Goal: Information Seeking & Learning: Check status

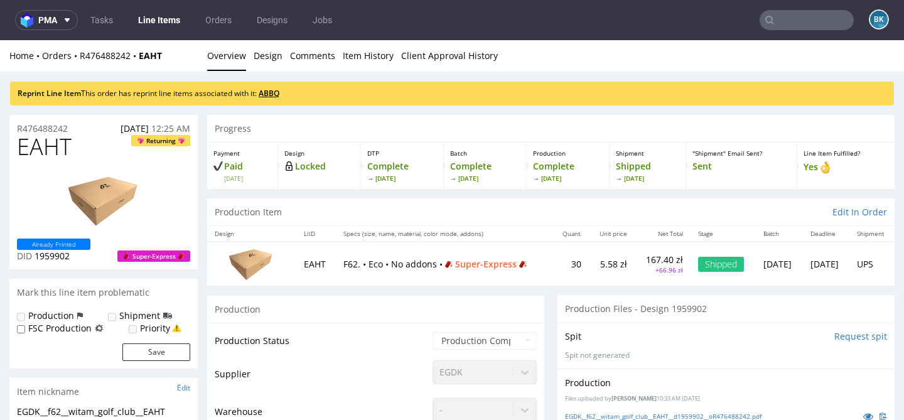
click at [272, 91] on link "ABBQ" at bounding box center [269, 93] width 21 height 11
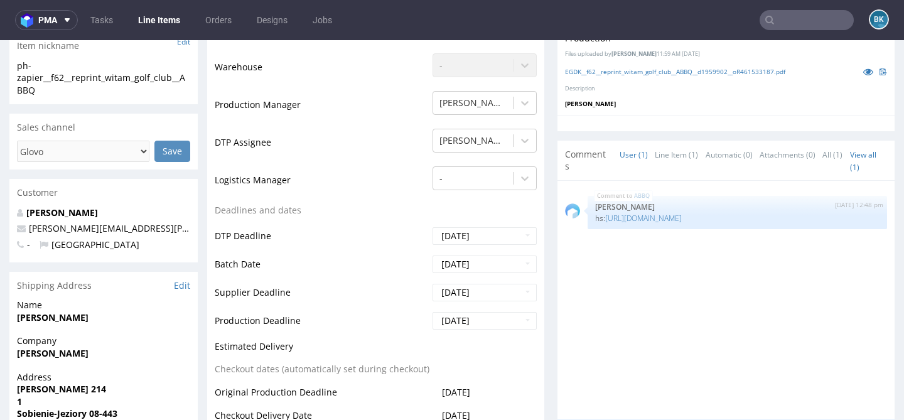
scroll to position [335, 0]
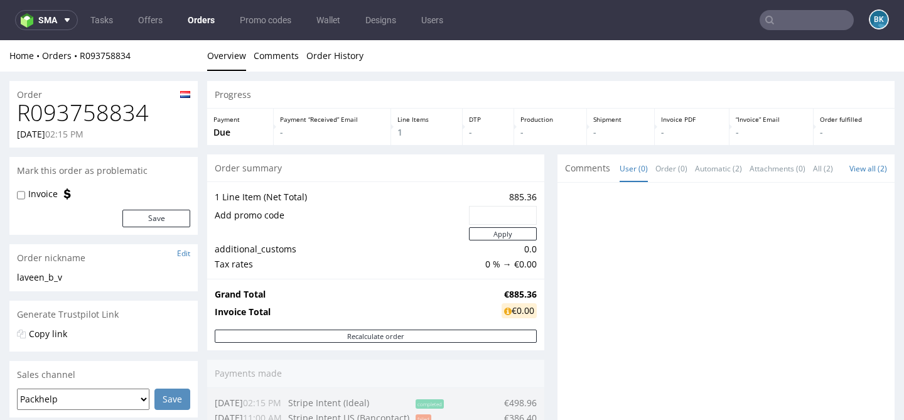
scroll to position [615, 0]
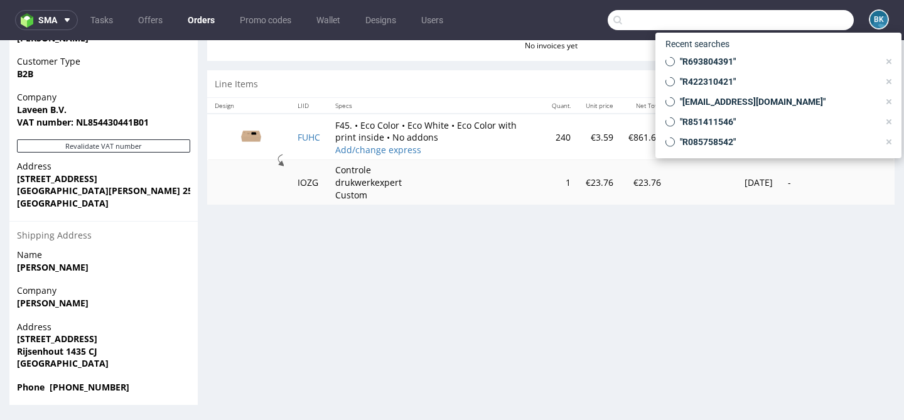
click at [797, 16] on input "text" at bounding box center [731, 20] width 246 height 20
paste input "R973287102"
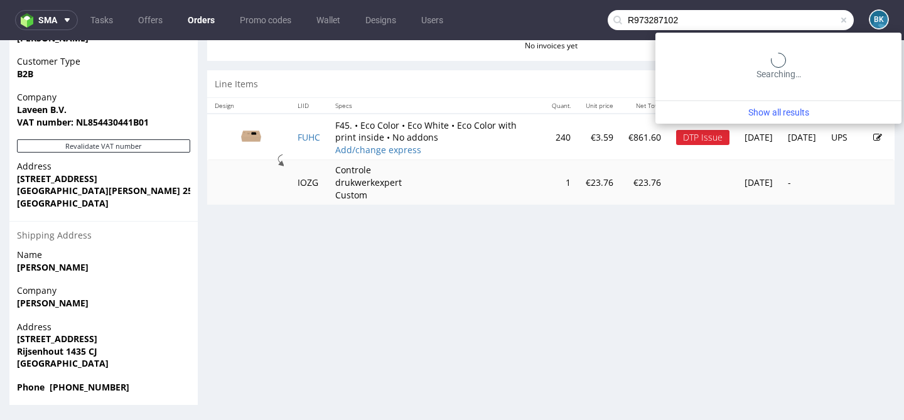
type input "R973287102"
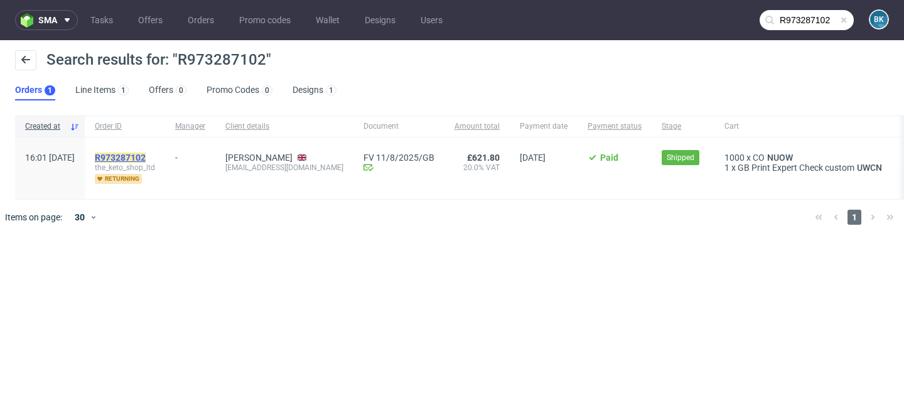
click at [146, 155] on mark "R973287102" at bounding box center [120, 158] width 51 height 10
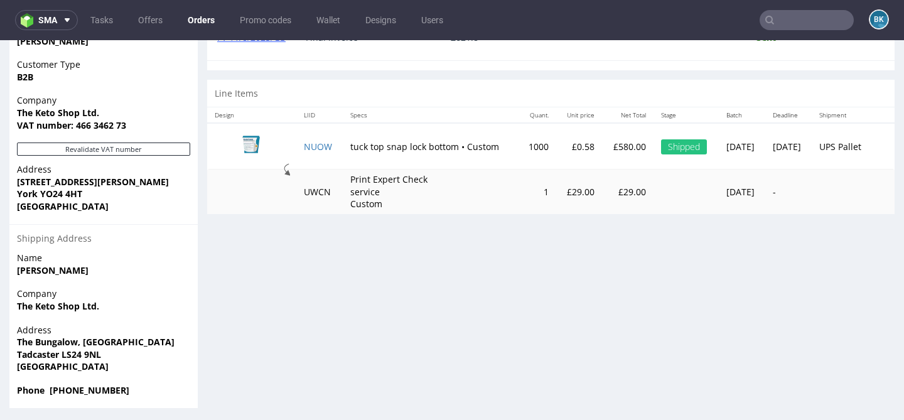
scroll to position [612, 0]
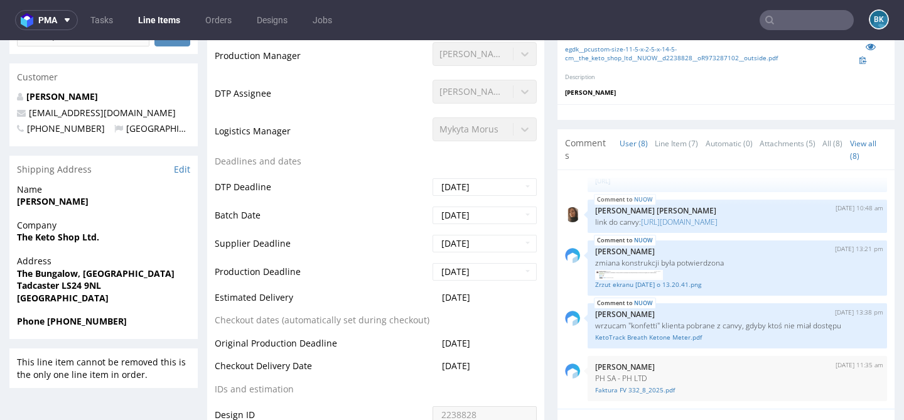
scroll to position [402, 0]
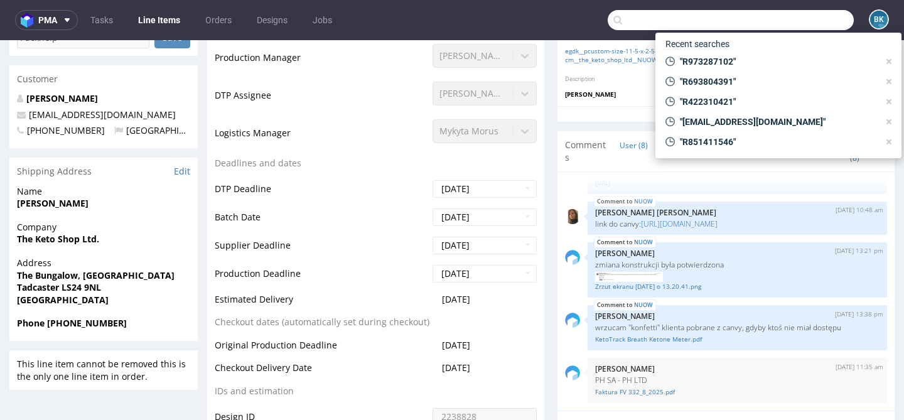
click at [809, 20] on input "text" at bounding box center [731, 20] width 246 height 20
paste input "R851411546"
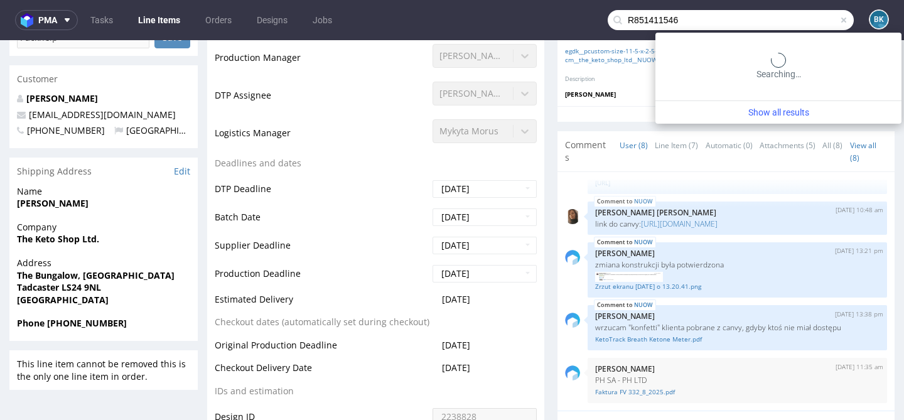
type input "R851411546"
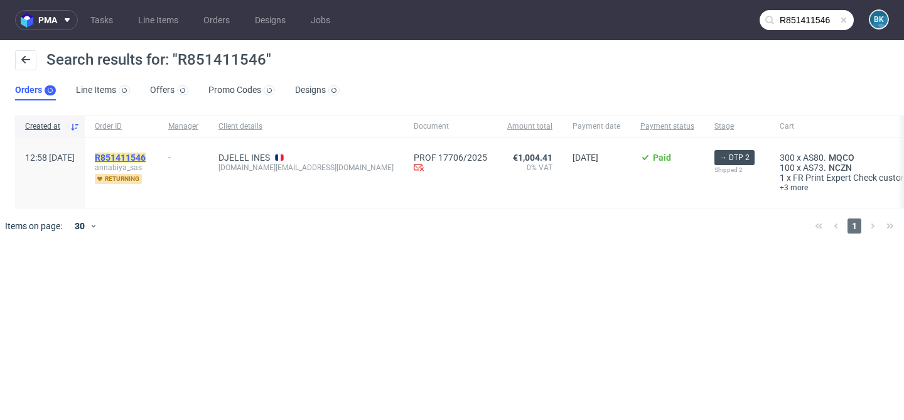
click at [146, 160] on mark "R851411546" at bounding box center [120, 158] width 51 height 10
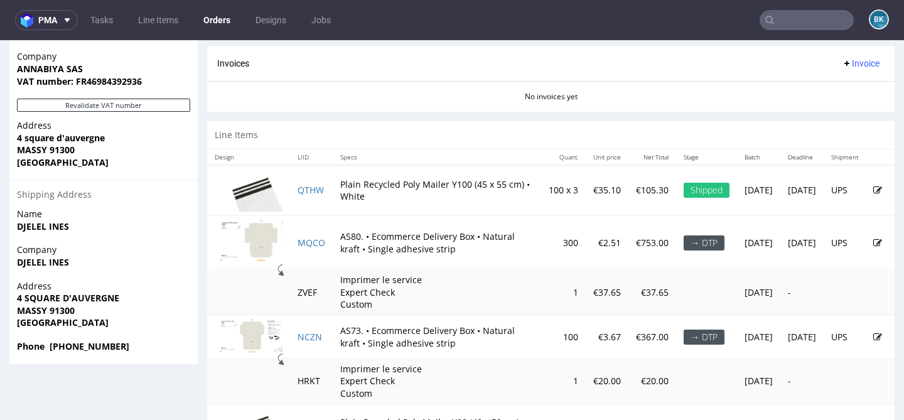
scroll to position [715, 0]
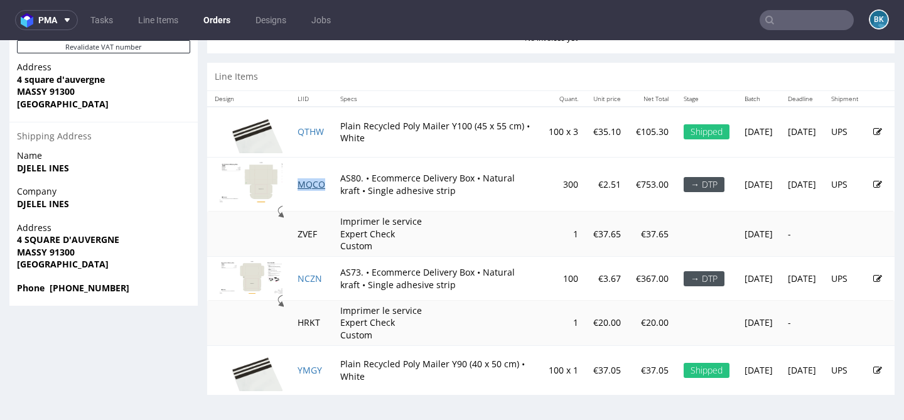
click at [315, 182] on link "MQCO" at bounding box center [312, 184] width 28 height 12
click at [311, 276] on link "NCZN" at bounding box center [310, 278] width 24 height 12
click at [813, 22] on input "text" at bounding box center [807, 20] width 94 height 20
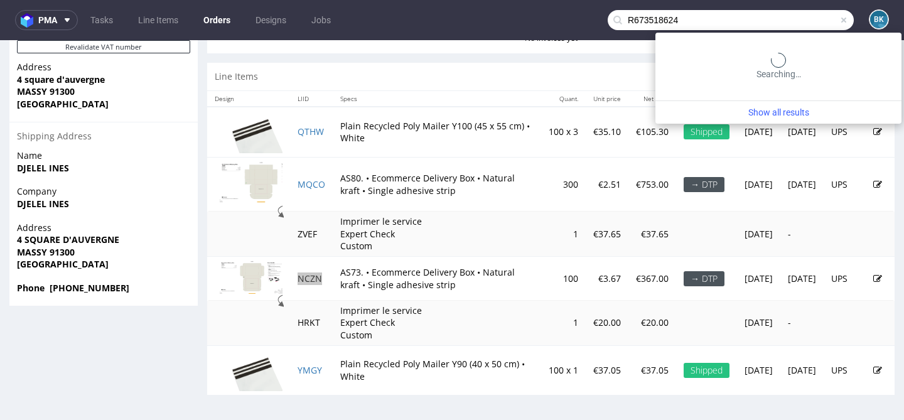
type input "R673518624"
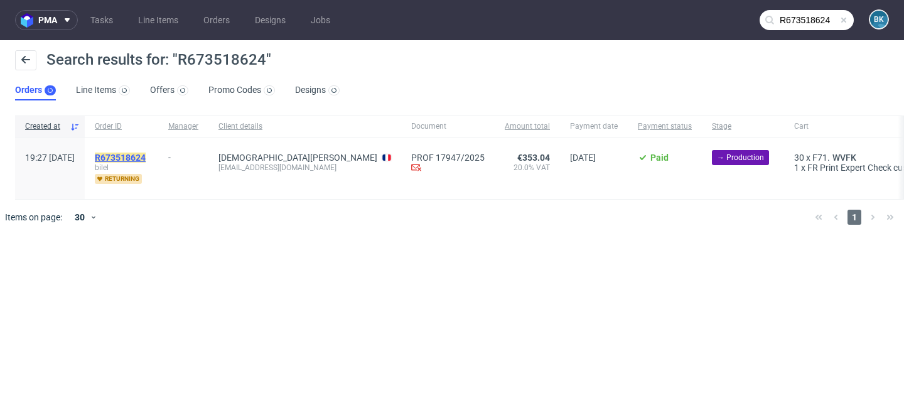
click at [144, 154] on mark "R673518624" at bounding box center [120, 158] width 51 height 10
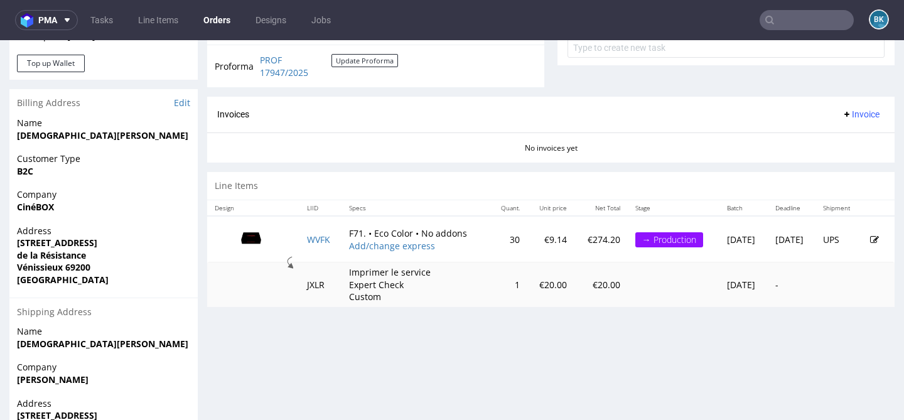
scroll to position [519, 0]
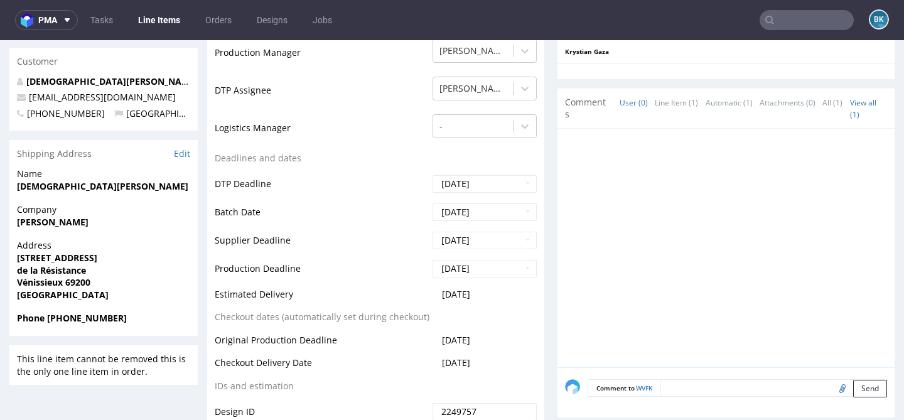
scroll to position [414, 0]
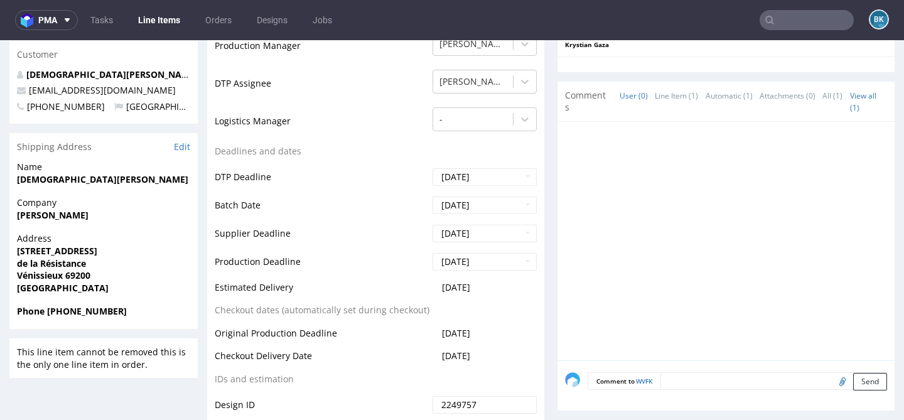
click at [802, 18] on input "text" at bounding box center [807, 20] width 94 height 20
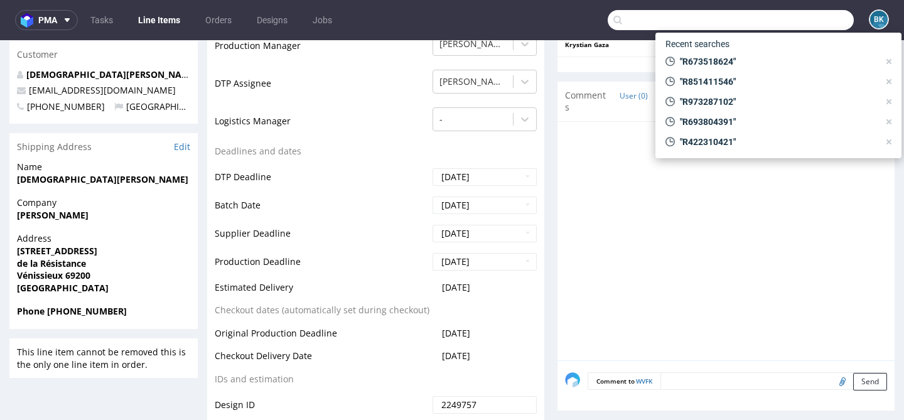
paste input "R642534677"
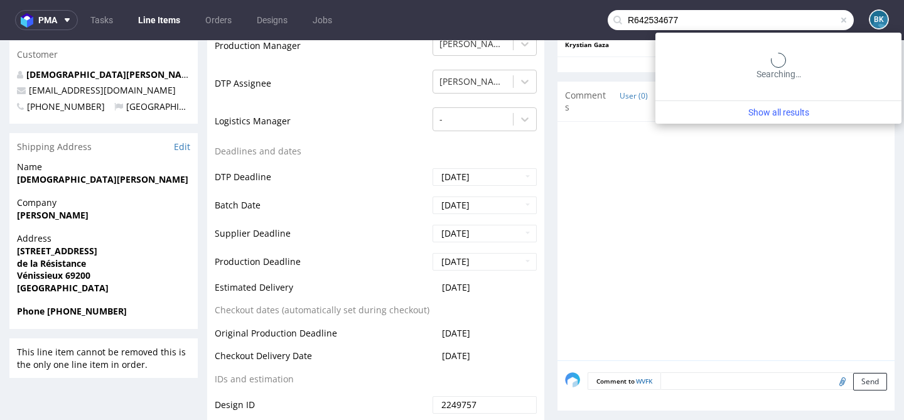
type input "R642534677"
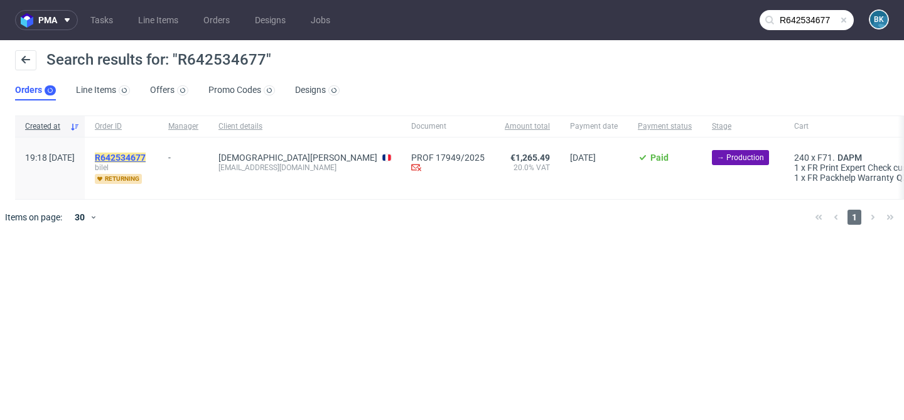
click at [146, 156] on mark "R642534677" at bounding box center [120, 158] width 51 height 10
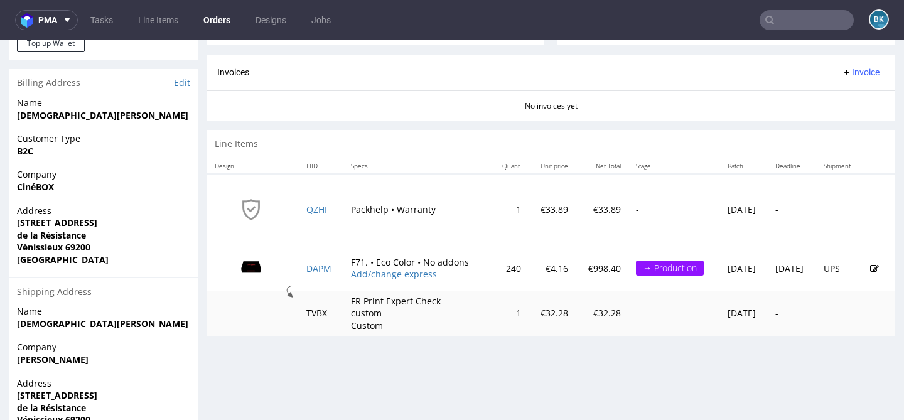
scroll to position [564, 0]
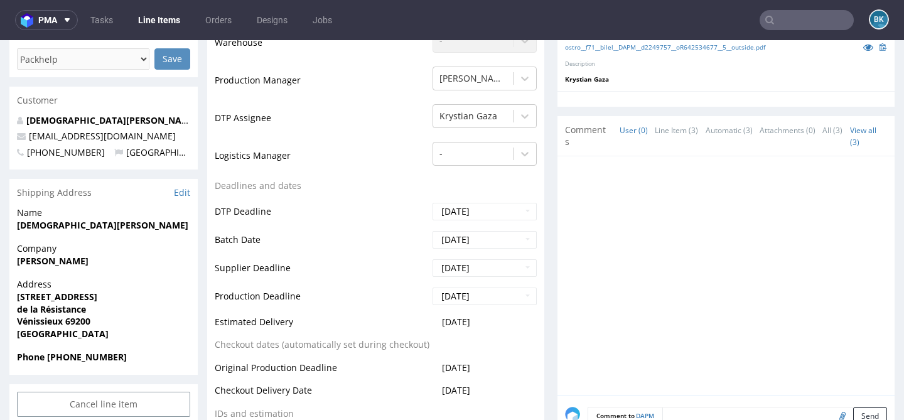
scroll to position [398, 0]
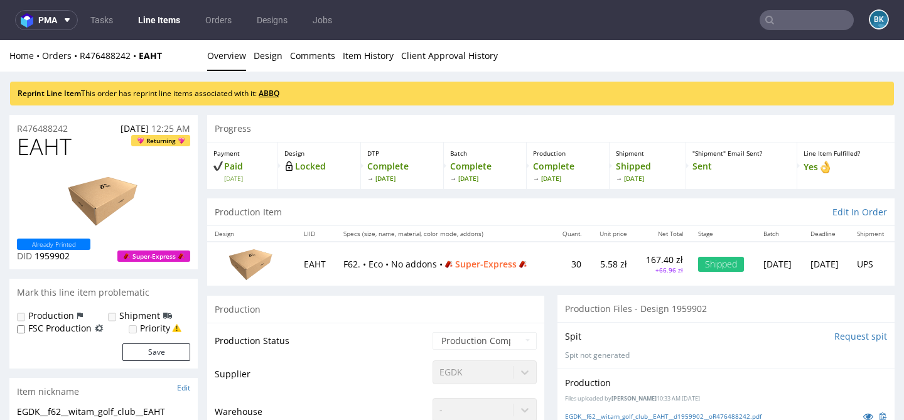
click at [268, 92] on link "ABBQ" at bounding box center [269, 93] width 21 height 11
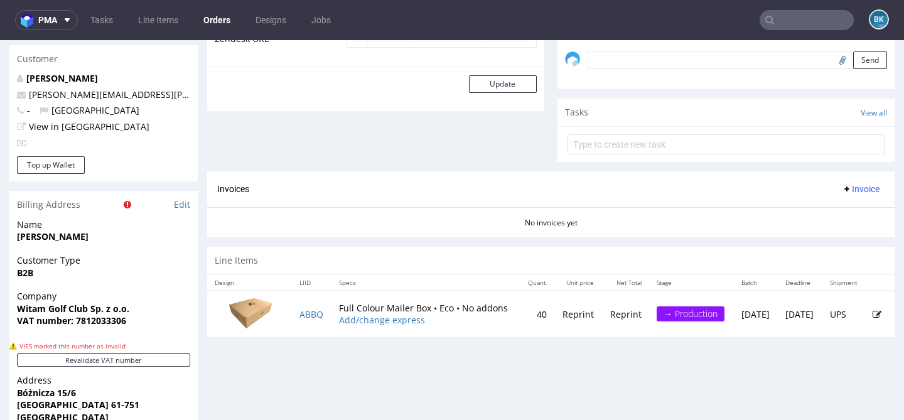
scroll to position [450, 0]
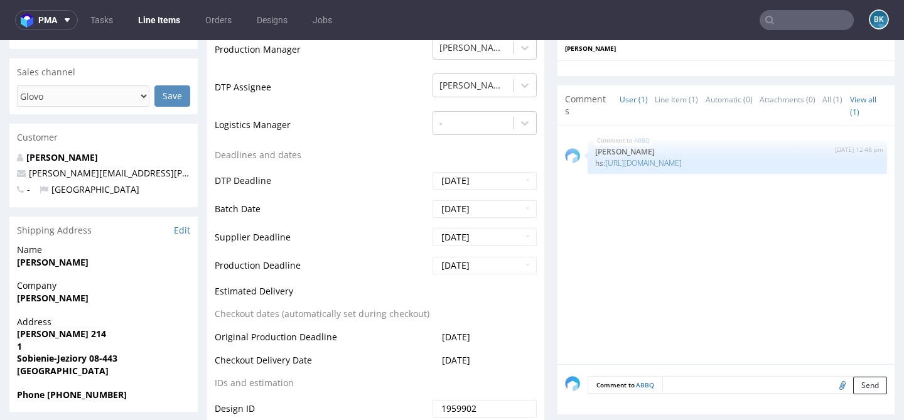
scroll to position [392, 0]
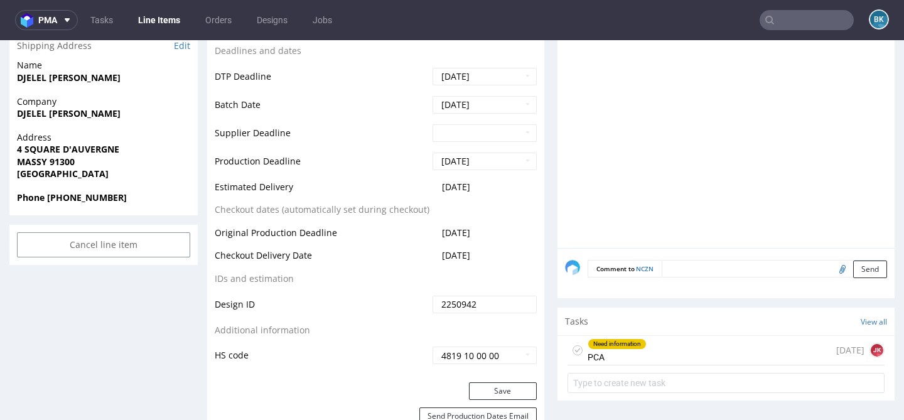
scroll to position [617, 0]
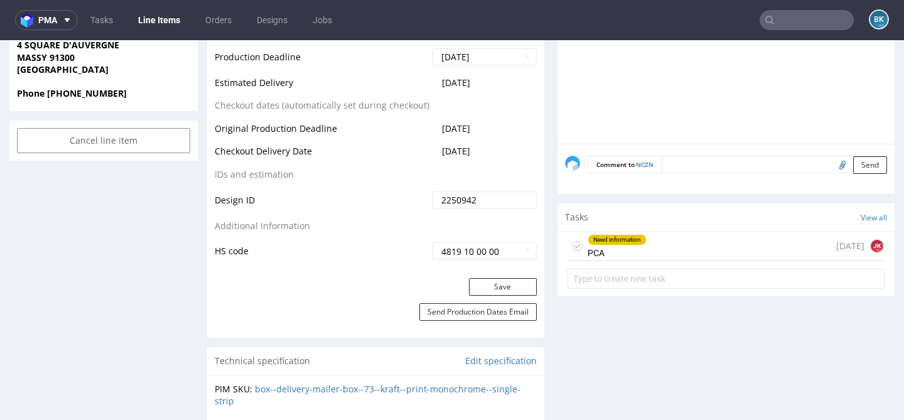
click at [683, 249] on div "Need information PCA today JK" at bounding box center [726, 247] width 317 height 30
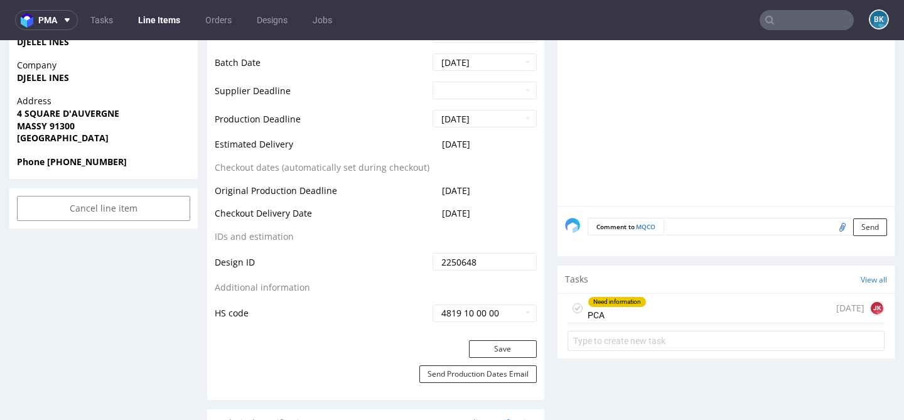
scroll to position [565, 0]
click at [667, 316] on div "Need information PCA [DATE] [PERSON_NAME]" at bounding box center [726, 309] width 317 height 30
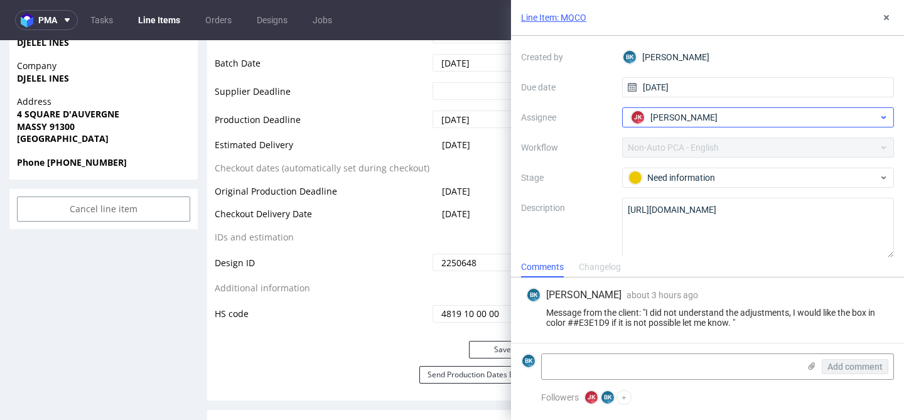
scroll to position [76, 0]
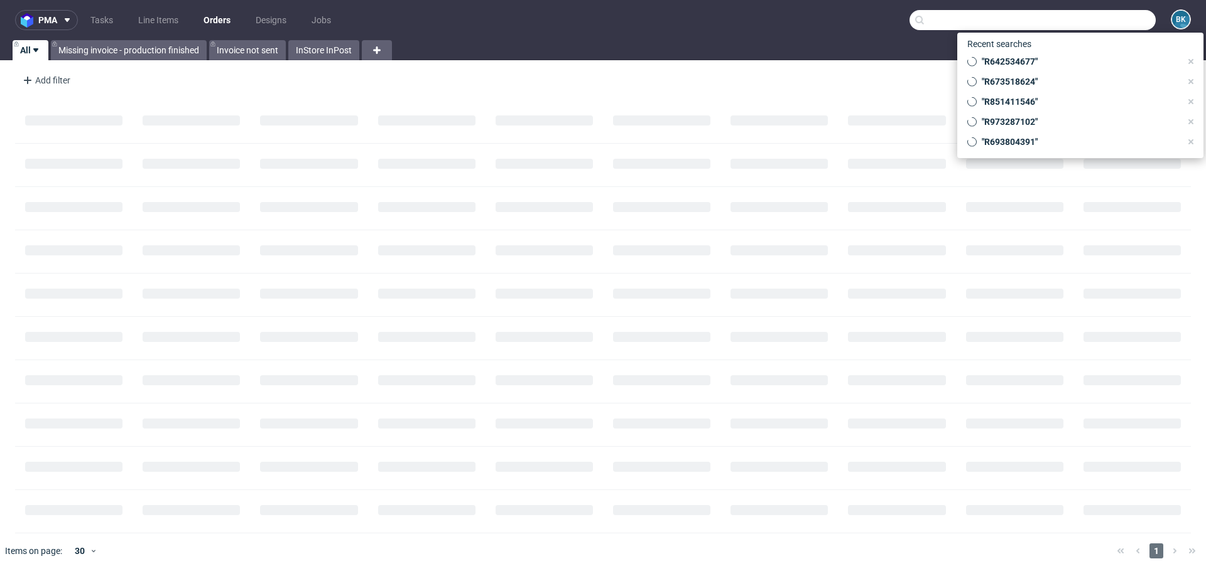
click at [1114, 21] on input "text" at bounding box center [1032, 20] width 246 height 20
paste input "R673518624"
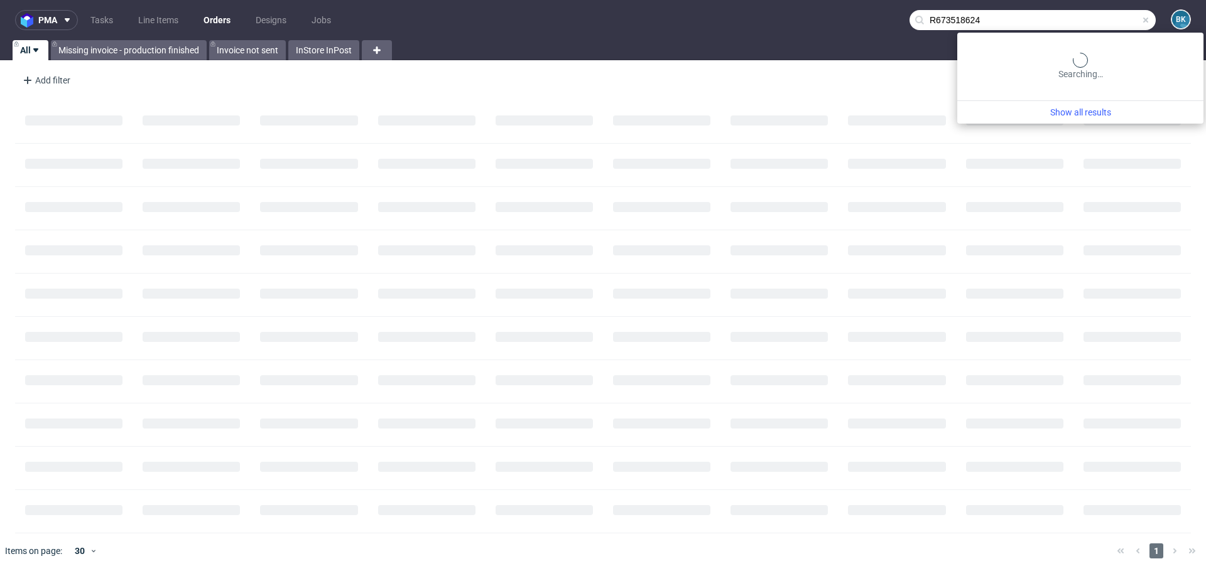
type input "R673518624"
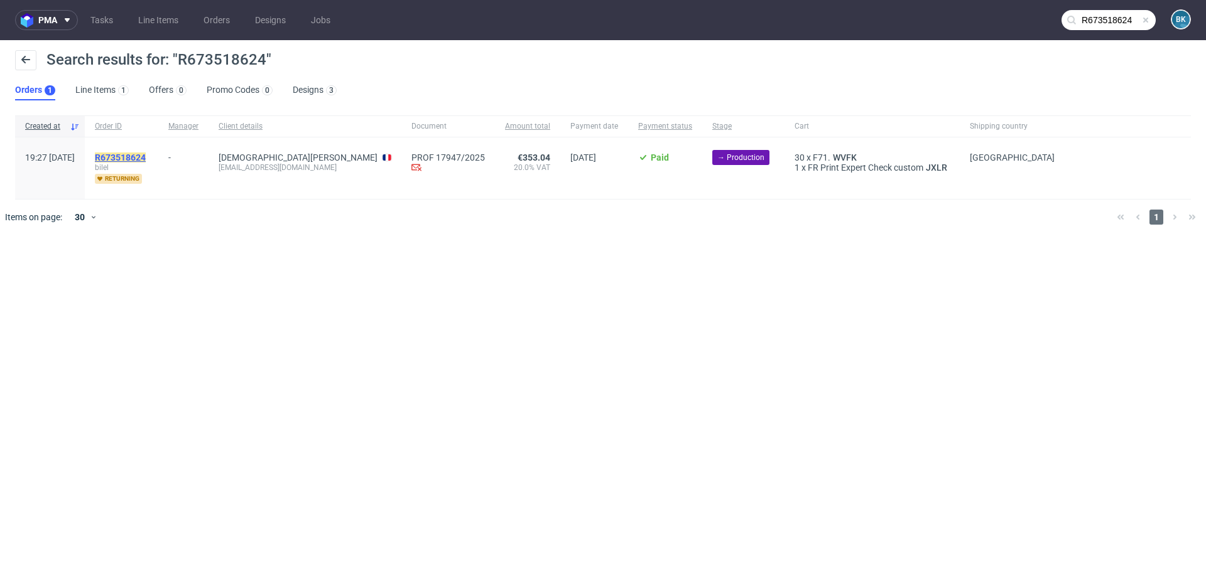
click at [141, 156] on mark "R673518624" at bounding box center [120, 158] width 51 height 10
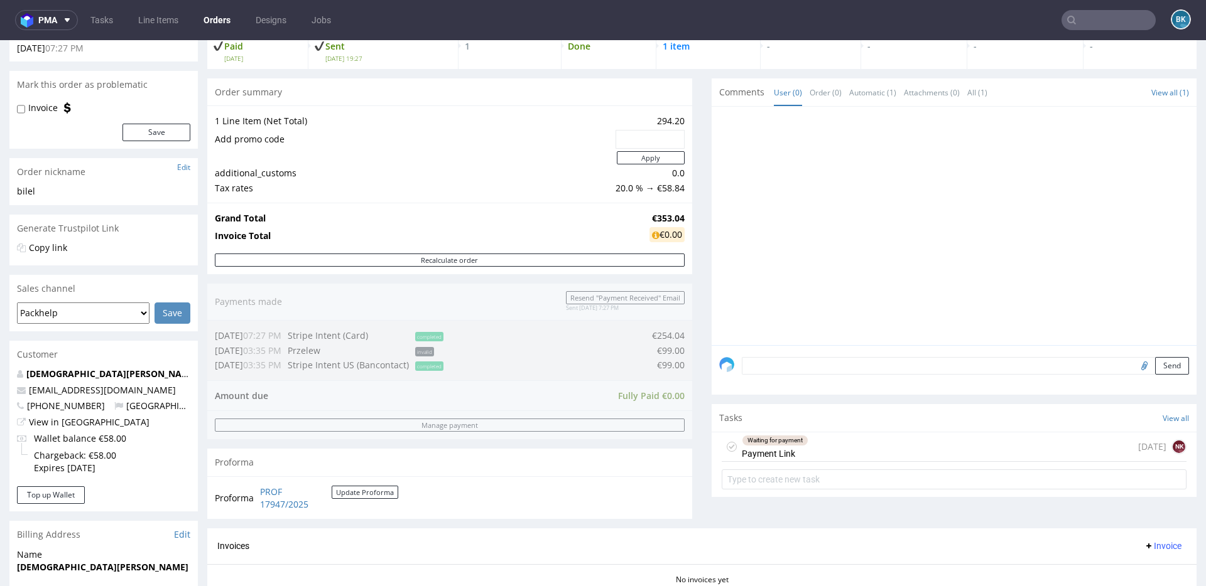
scroll to position [89, 0]
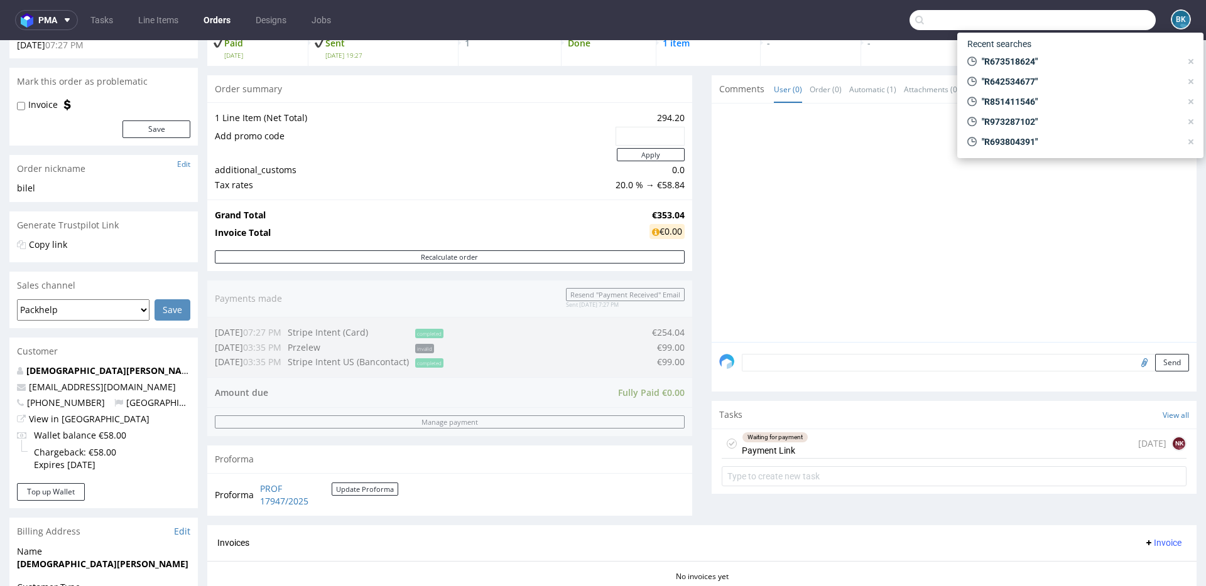
click at [1095, 14] on input "text" at bounding box center [1032, 20] width 246 height 20
paste input "R642534677"
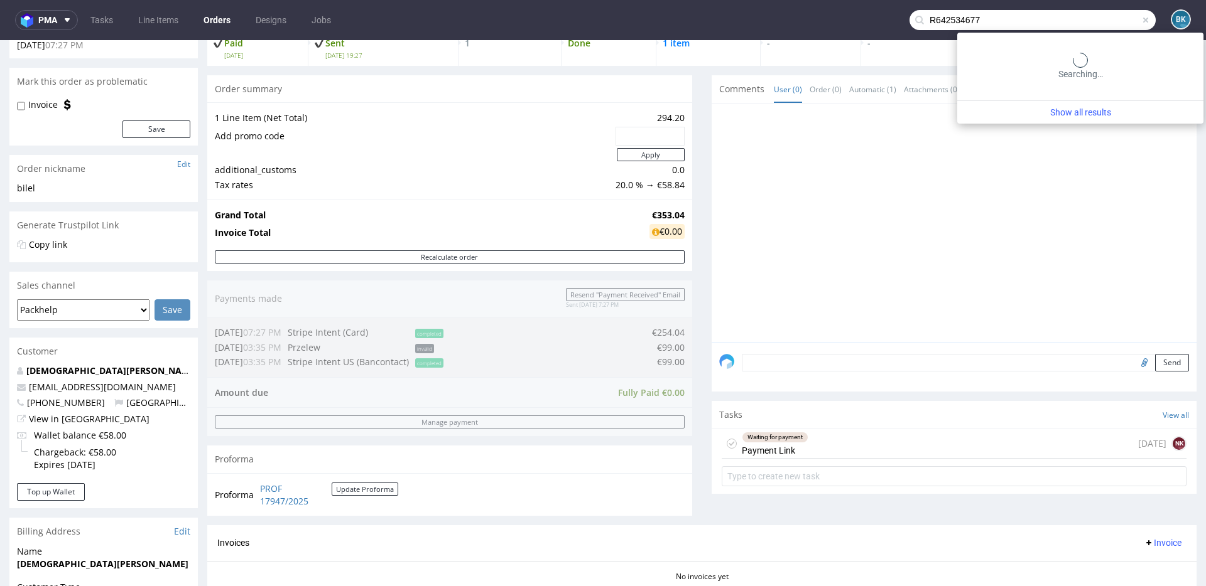
type input "R642534677"
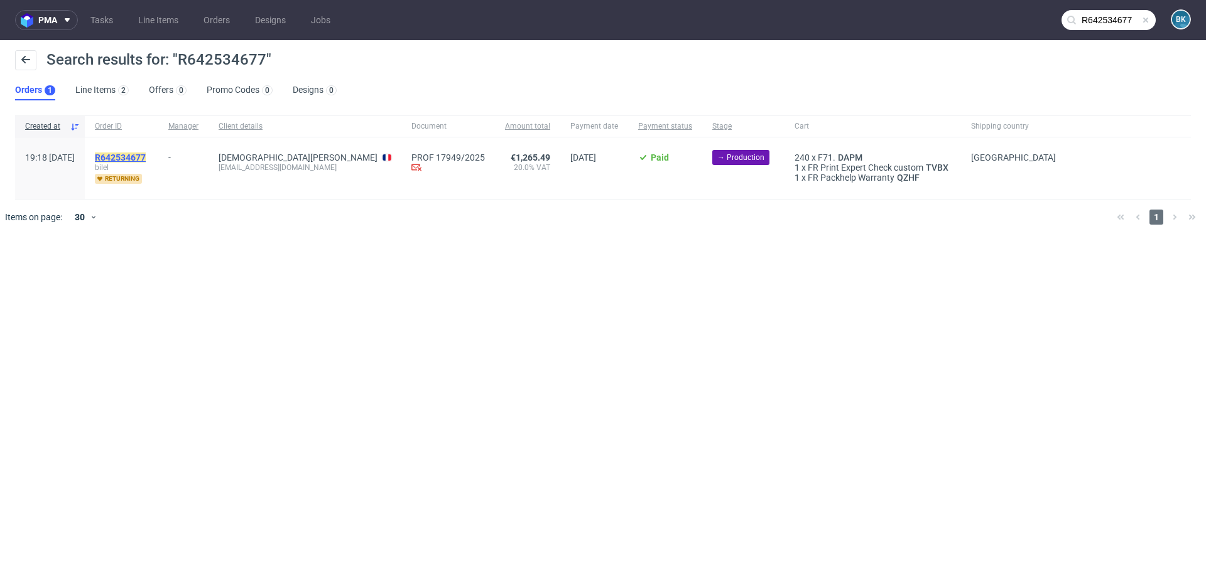
click at [146, 154] on mark "R642534677" at bounding box center [120, 158] width 51 height 10
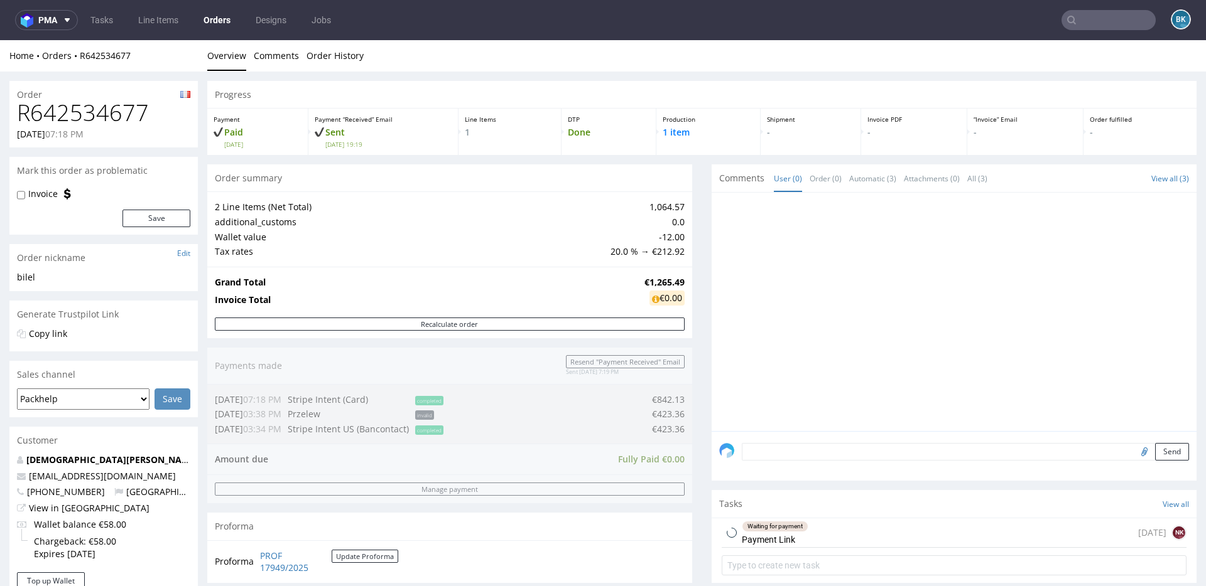
scroll to position [40, 0]
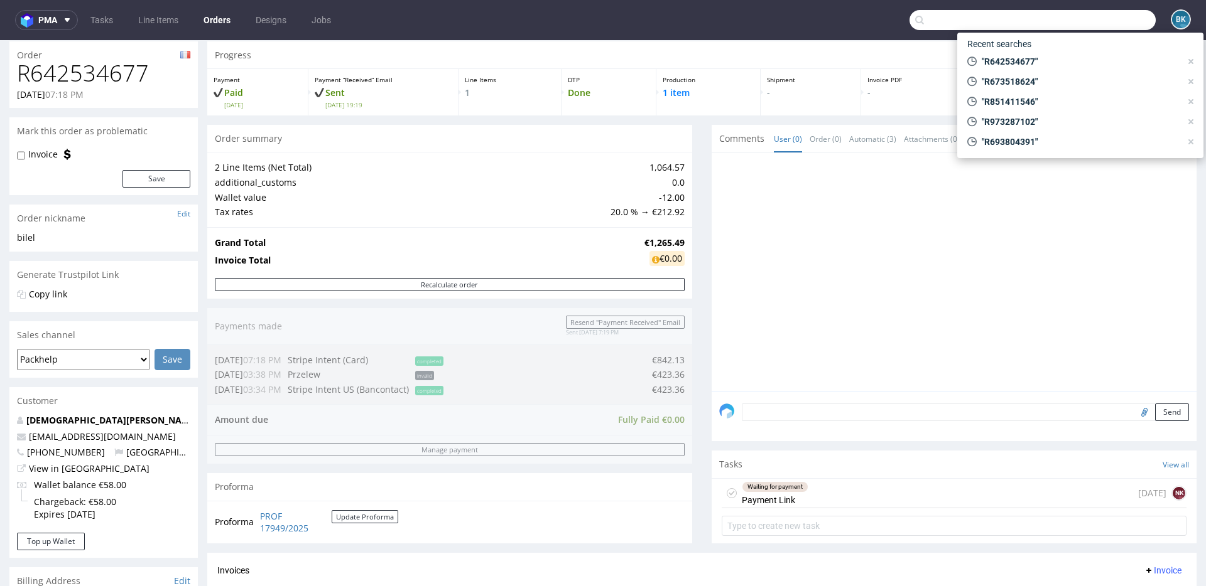
click at [1074, 18] on input "text" at bounding box center [1032, 20] width 246 height 20
paste input "redder@vetain.de"
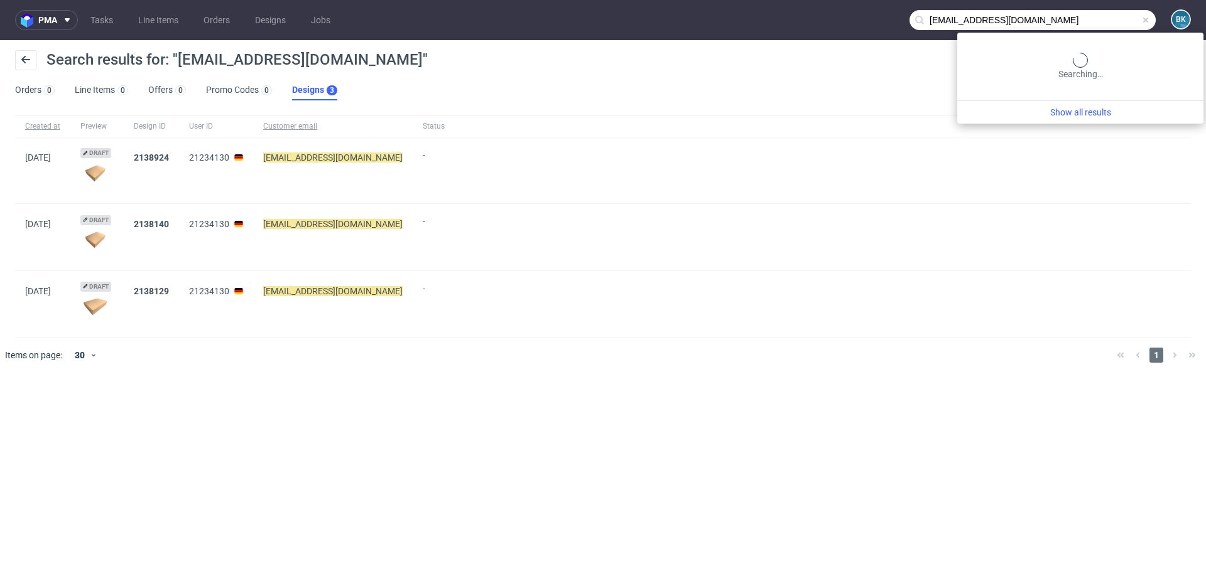
click at [1106, 14] on input "redder@vetain.de" at bounding box center [1032, 20] width 246 height 20
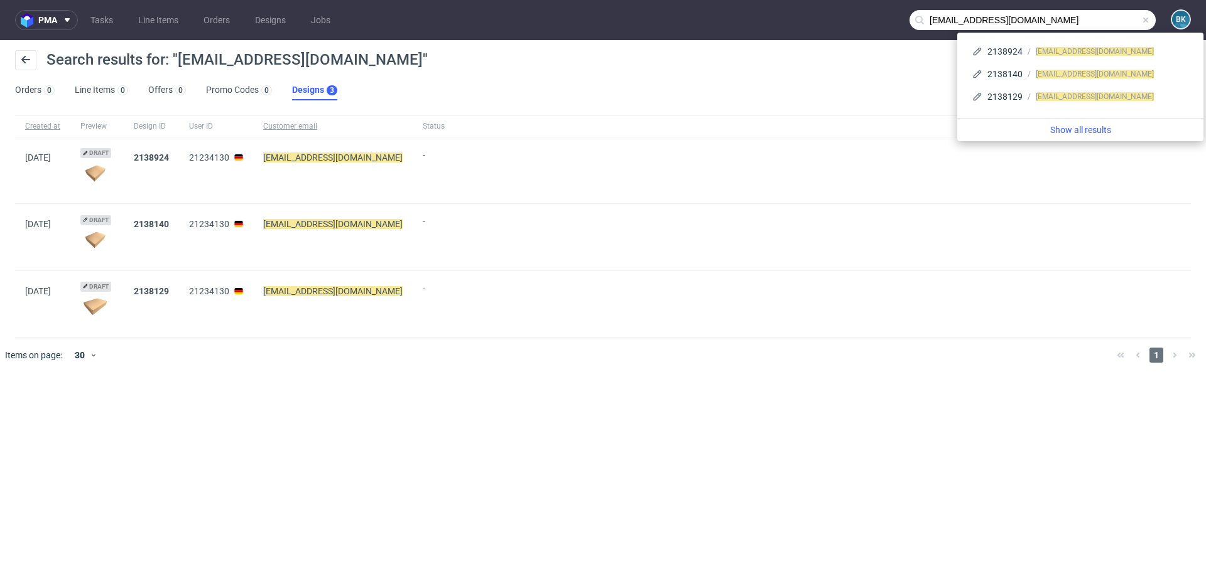
drag, startPoint x: 956, startPoint y: 21, endPoint x: 888, endPoint y: 19, distance: 67.2
click at [888, 19] on nav "pma Tasks Line Items Orders Designs Jobs redder@vetain.de BK" at bounding box center [603, 20] width 1206 height 40
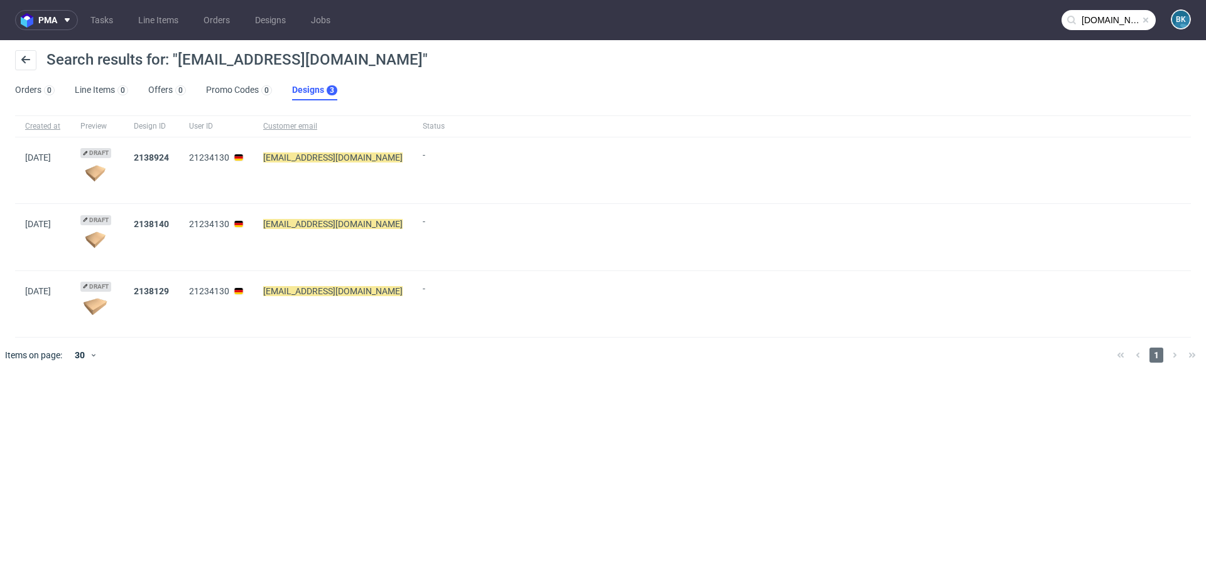
type input "vetain.de"
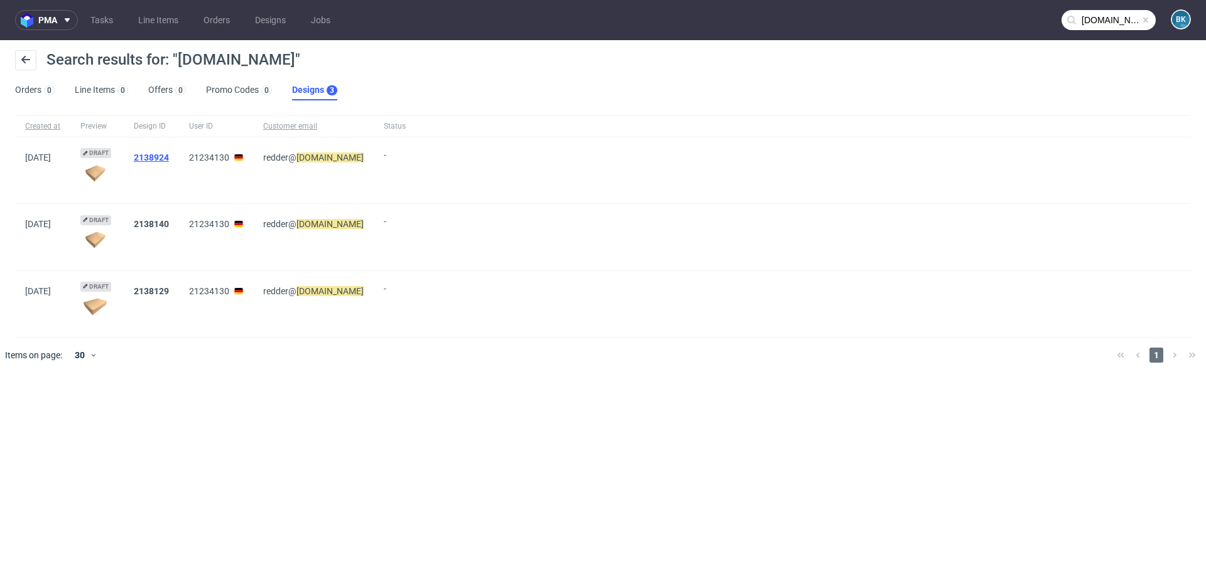
click at [146, 156] on link "2138924" at bounding box center [151, 158] width 35 height 10
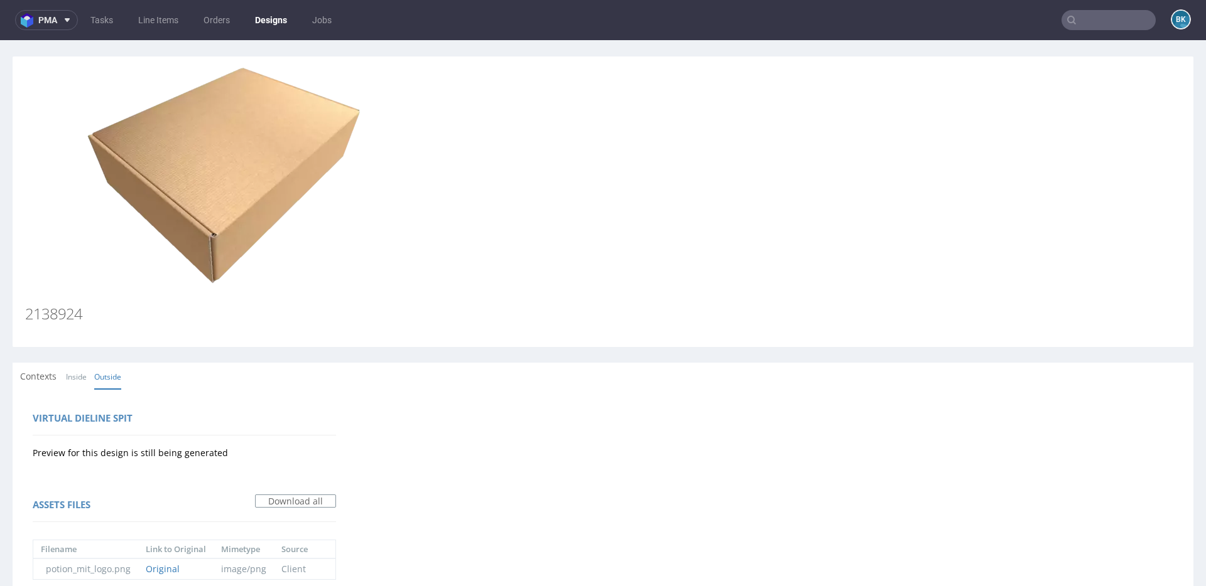
type input "vetain.de"
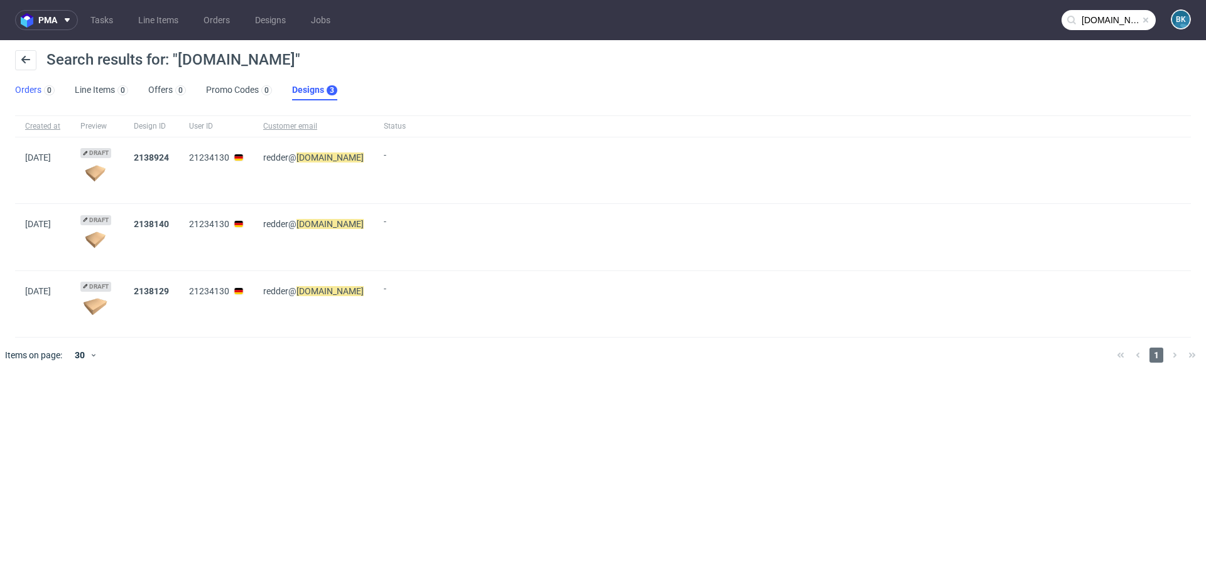
click at [27, 94] on link "Orders 0" at bounding box center [35, 90] width 40 height 20
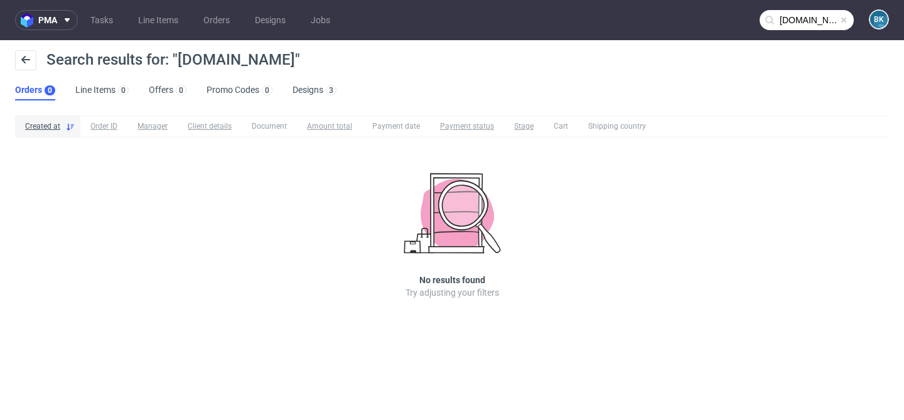
click at [844, 21] on span at bounding box center [844, 20] width 10 height 10
click at [817, 18] on input "text" at bounding box center [807, 20] width 94 height 20
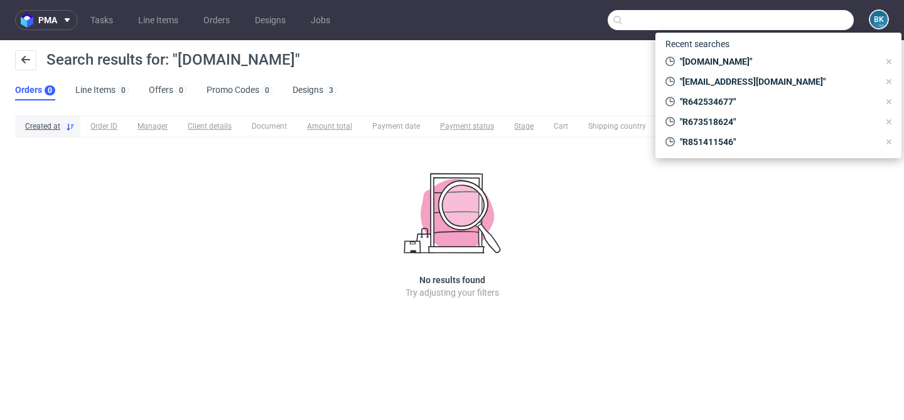
paste input "redder@vetain.de"
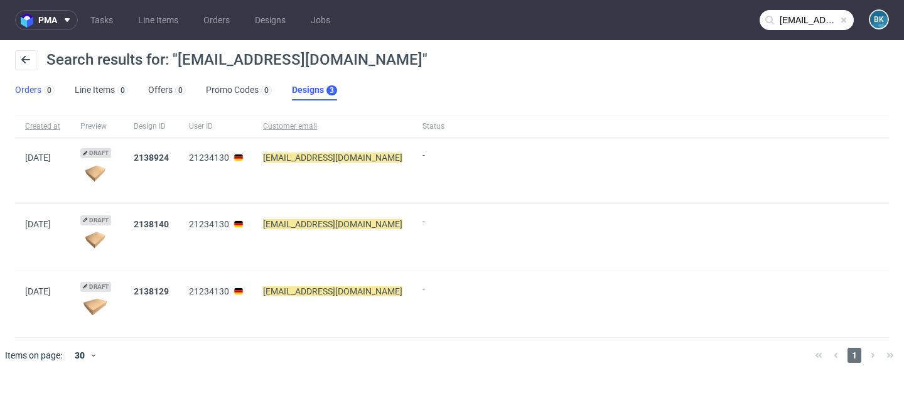
click at [28, 89] on link "Orders 0" at bounding box center [35, 90] width 40 height 20
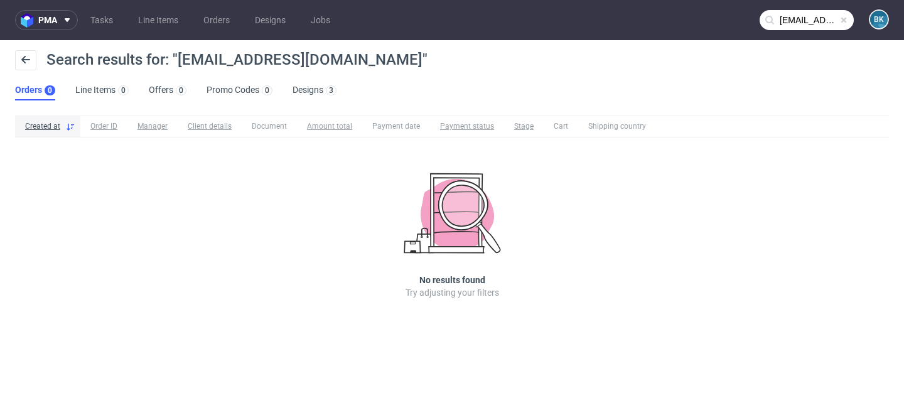
click at [801, 23] on input "redder@vetain.de" at bounding box center [807, 20] width 94 height 20
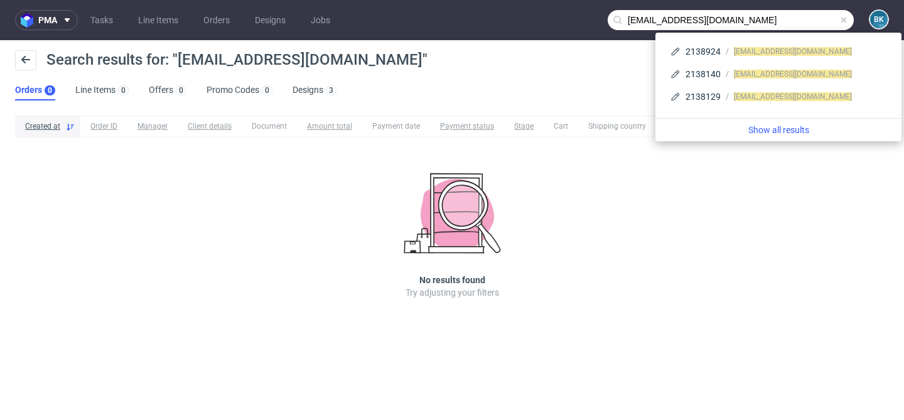
drag, startPoint x: 655, startPoint y: 19, endPoint x: 592, endPoint y: 18, distance: 63.4
click at [592, 18] on nav "pma Tasks Line Items Orders Designs Jobs redder@vetain.de BK" at bounding box center [452, 20] width 904 height 40
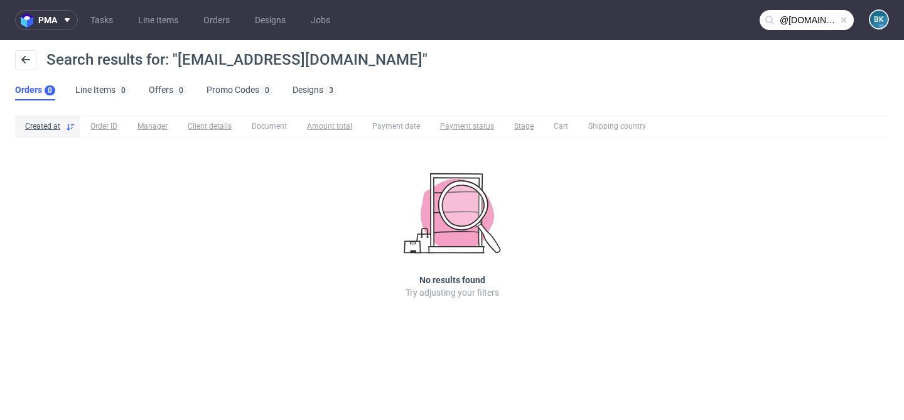
click at [831, 17] on input "@vetain.de" at bounding box center [807, 20] width 94 height 20
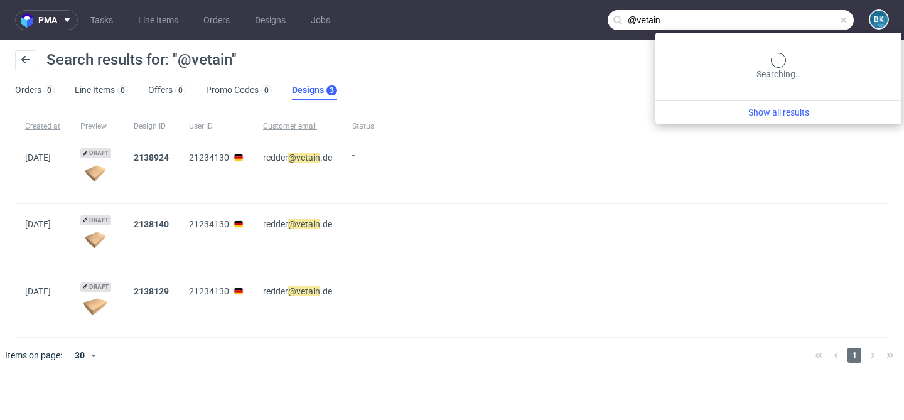
click at [787, 21] on input "@vetain" at bounding box center [731, 20] width 246 height 20
type input "vetain"
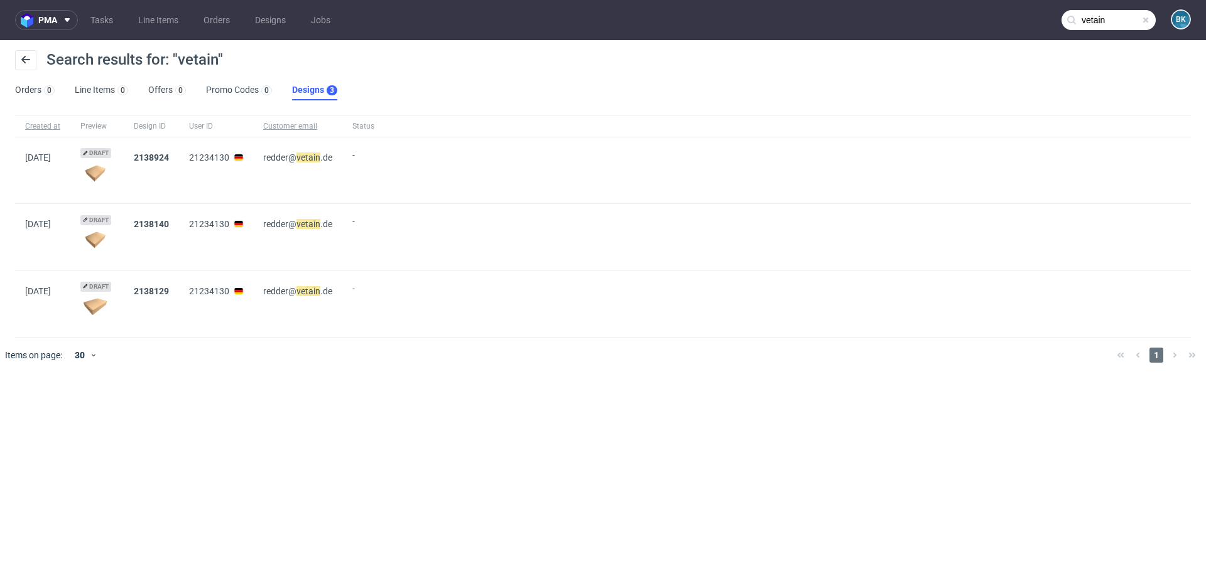
click at [1147, 21] on span at bounding box center [1145, 20] width 10 height 10
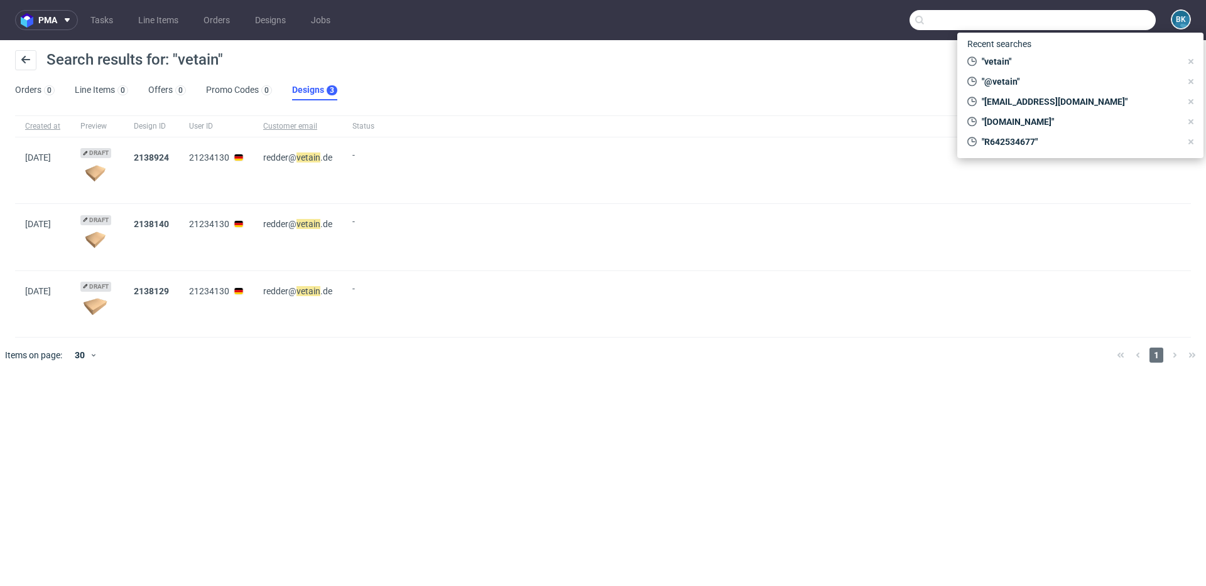
click at [1106, 23] on input "text" at bounding box center [1032, 20] width 246 height 20
paste input "R516402142"
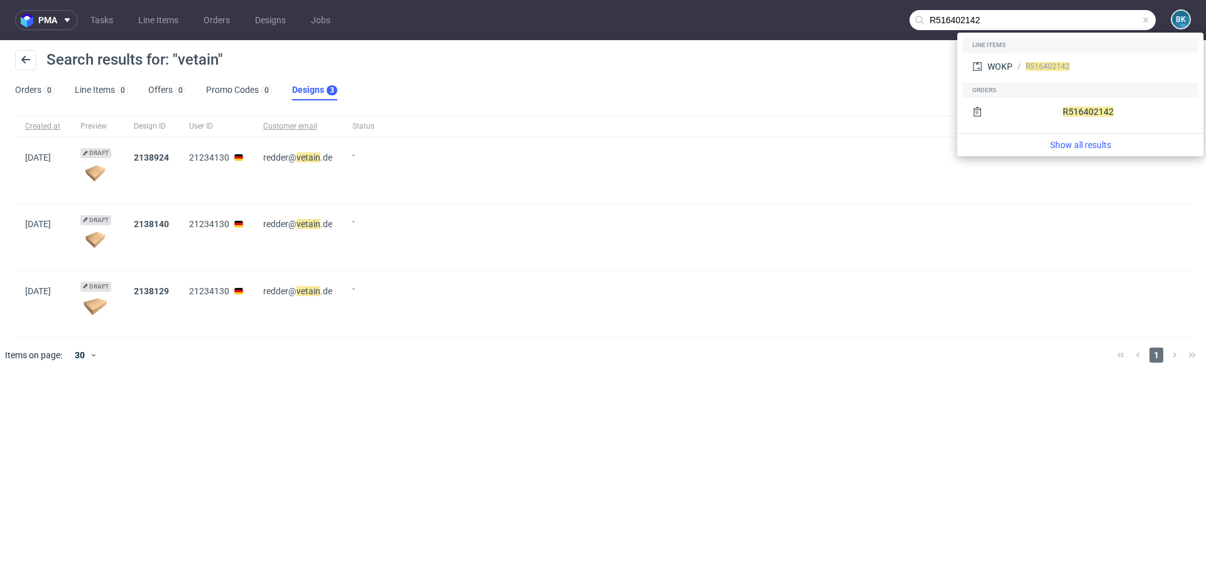
type input "R516402142"
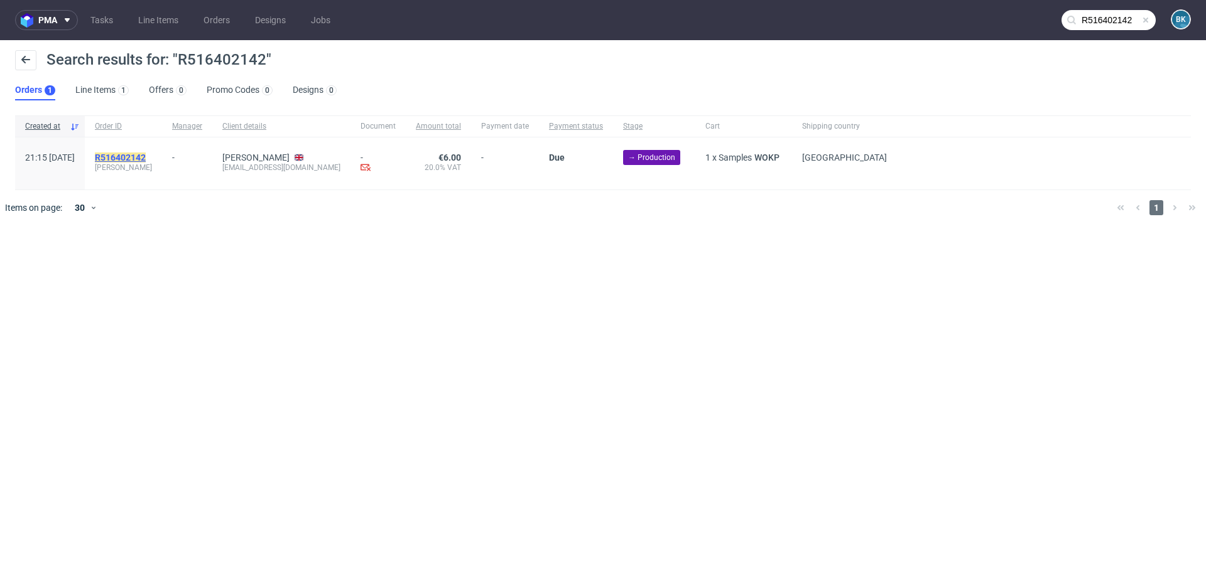
click at [146, 158] on mark "R516402142" at bounding box center [120, 158] width 51 height 10
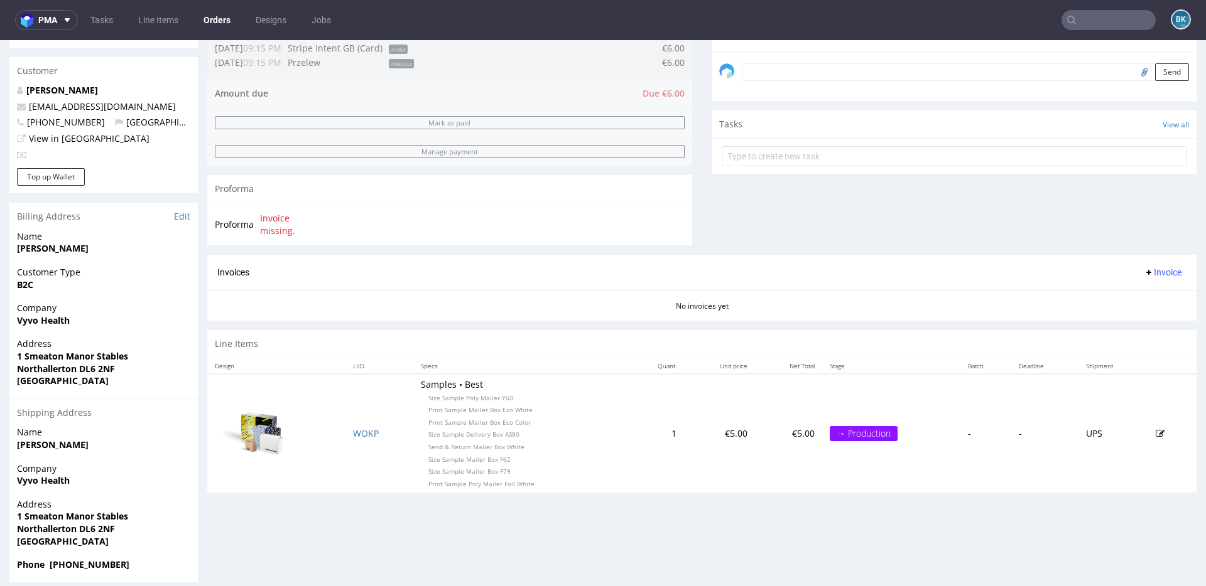
scroll to position [381, 0]
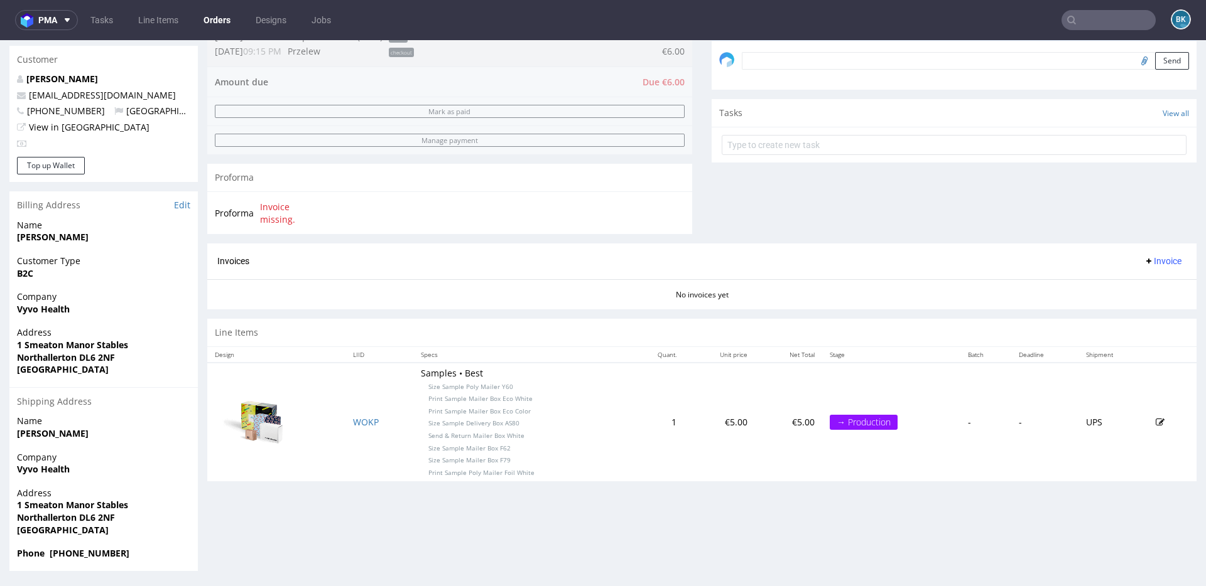
click at [1089, 24] on input "text" at bounding box center [1108, 20] width 94 height 20
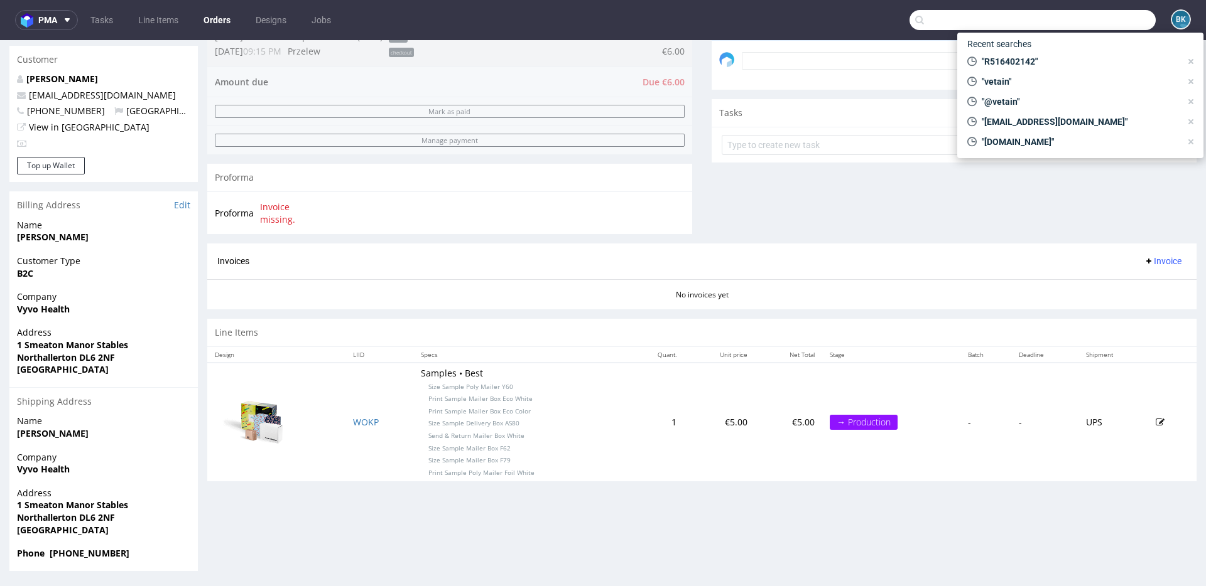
paste input "hbluxury@hotmail.com"
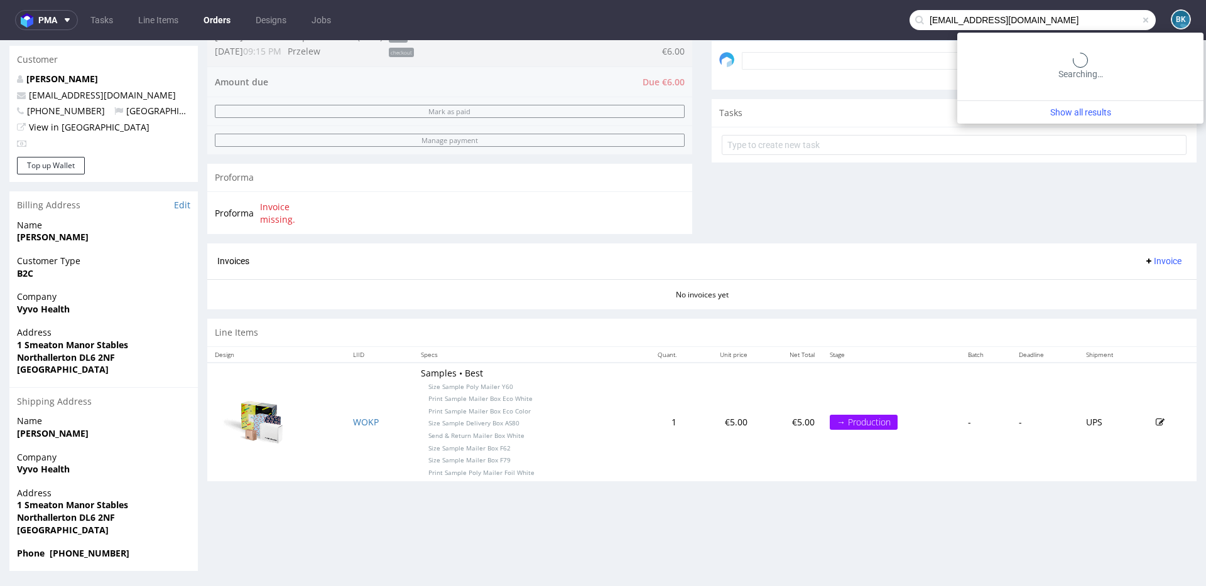
type input "hbluxury@hotmail.com"
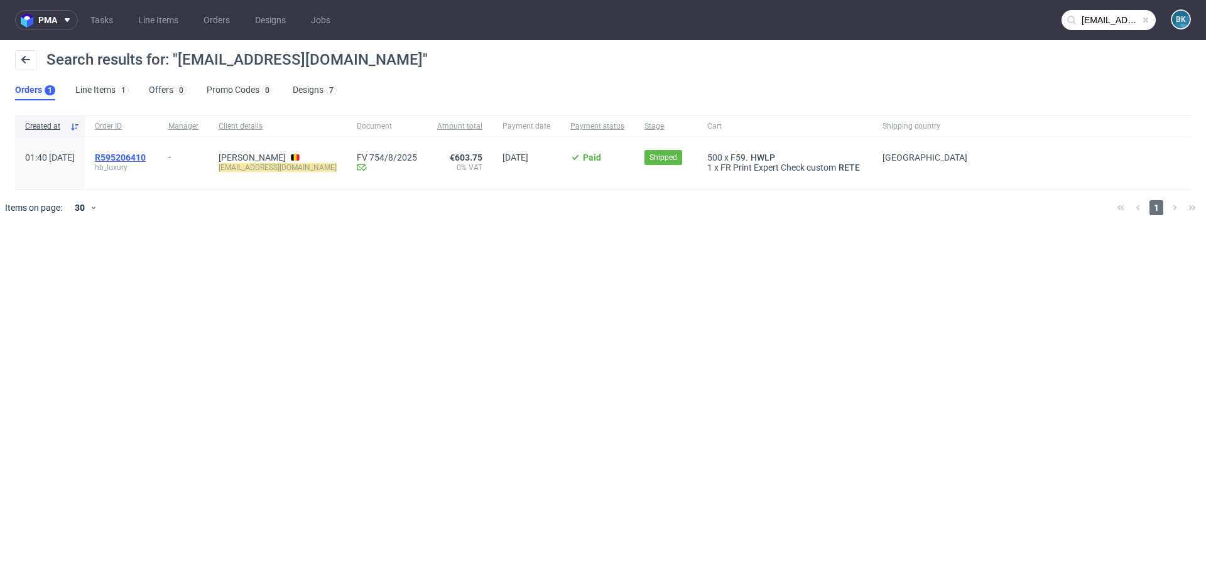
click at [146, 159] on span "R595206410" at bounding box center [120, 158] width 51 height 10
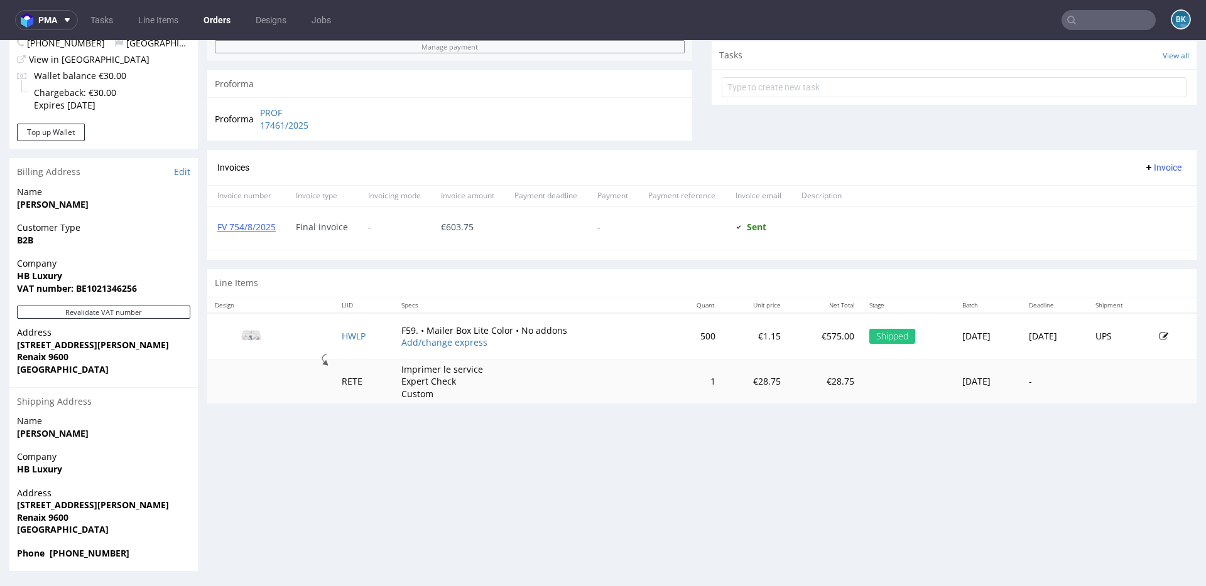
scroll to position [3, 0]
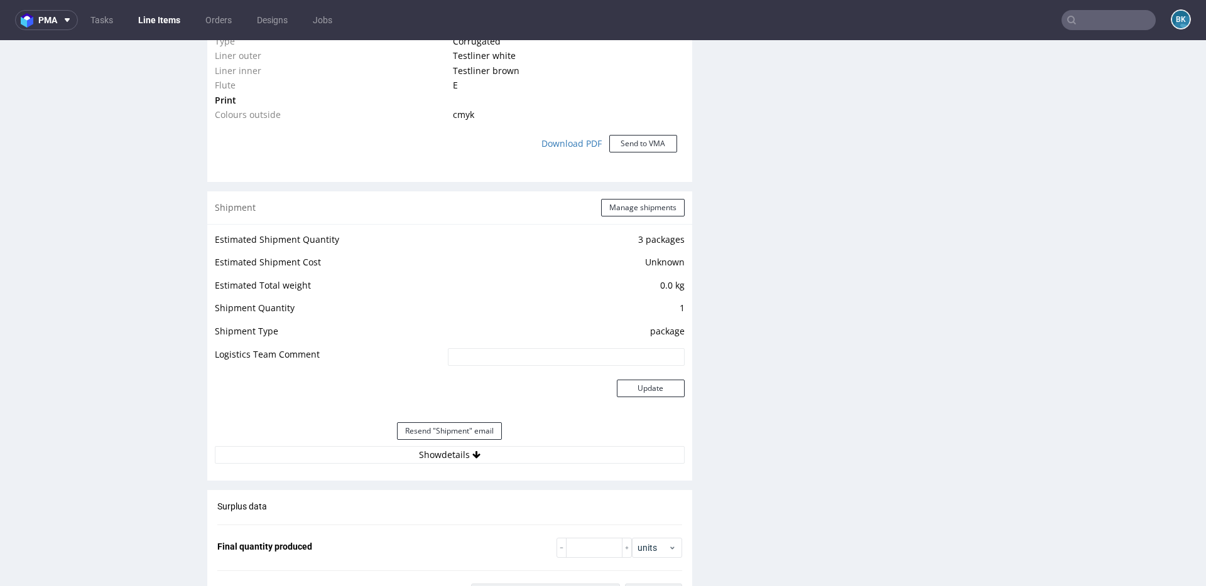
scroll to position [1111, 0]
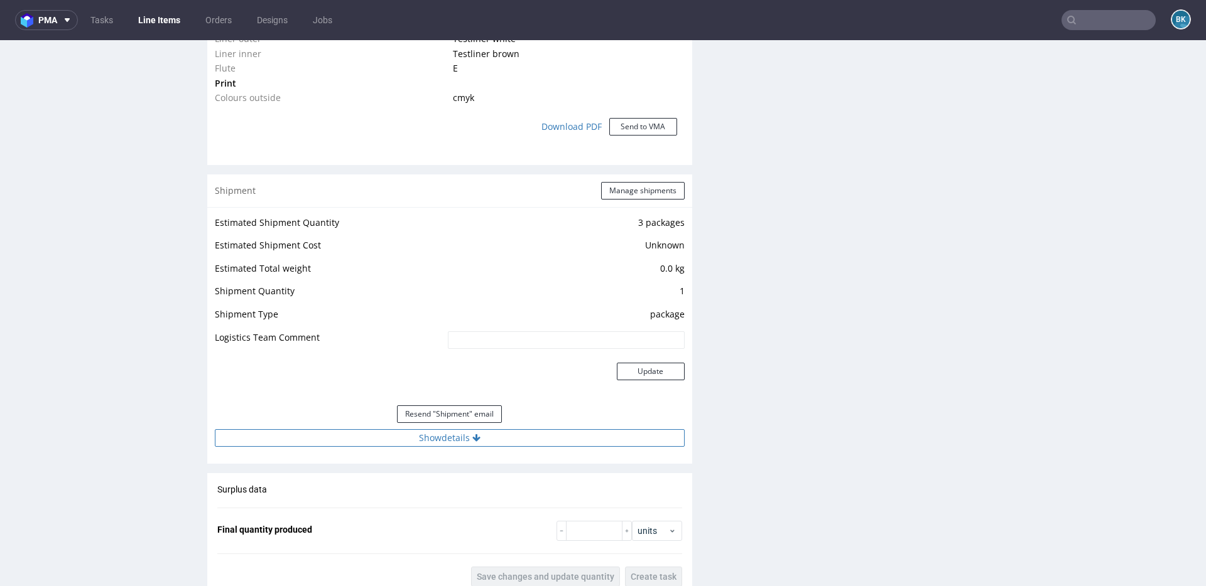
click at [453, 441] on button "Show details" at bounding box center [450, 438] width 470 height 18
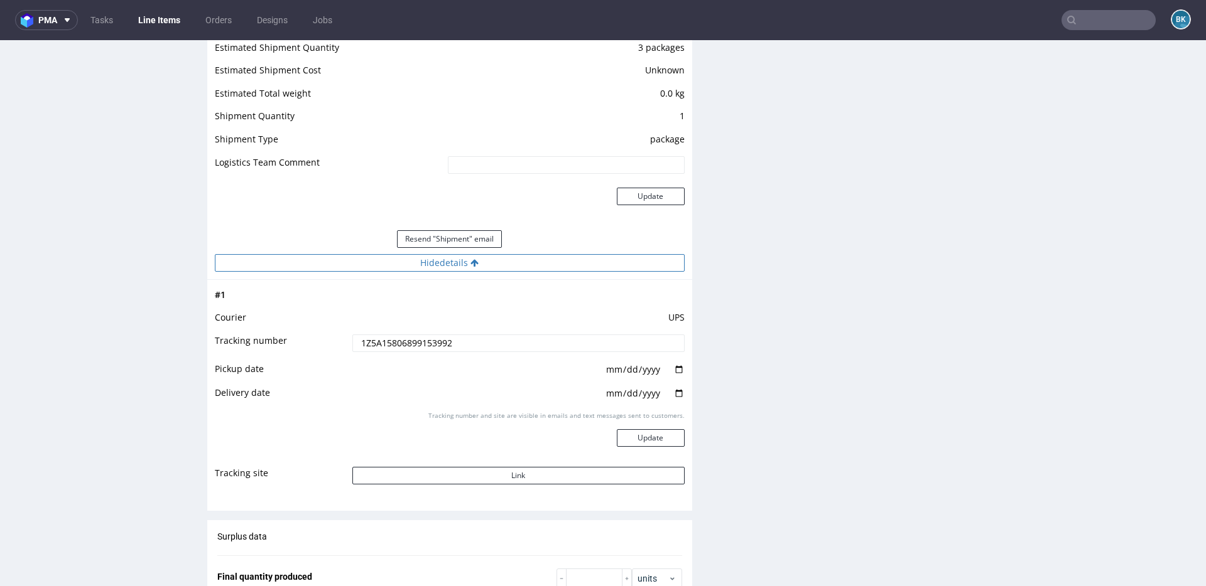
scroll to position [1293, 0]
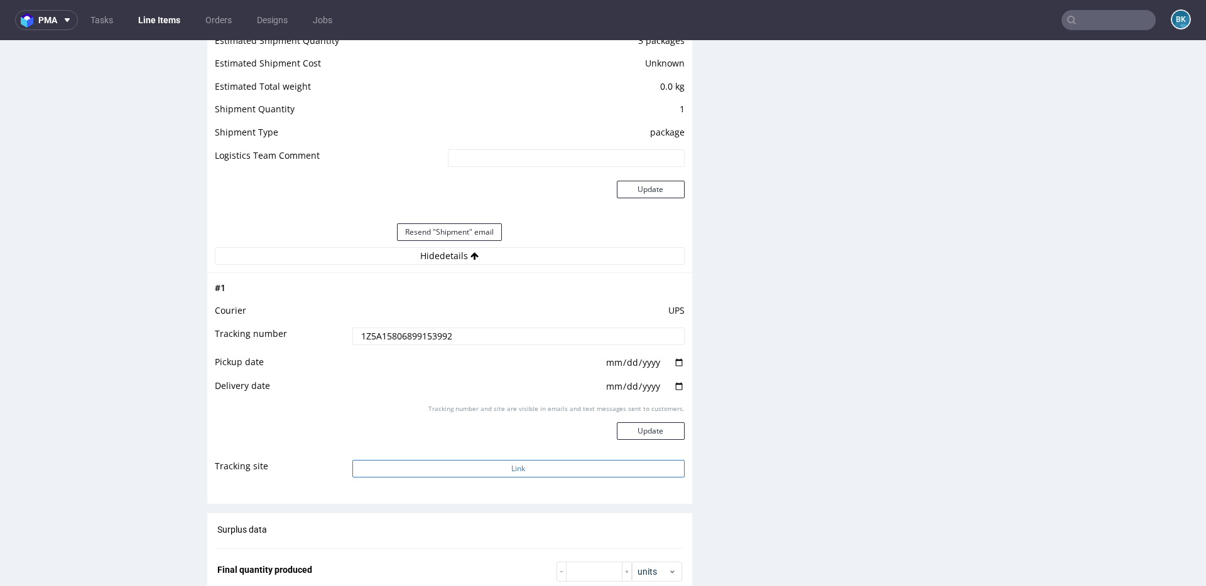
click at [488, 466] on button "Link" at bounding box center [518, 469] width 332 height 18
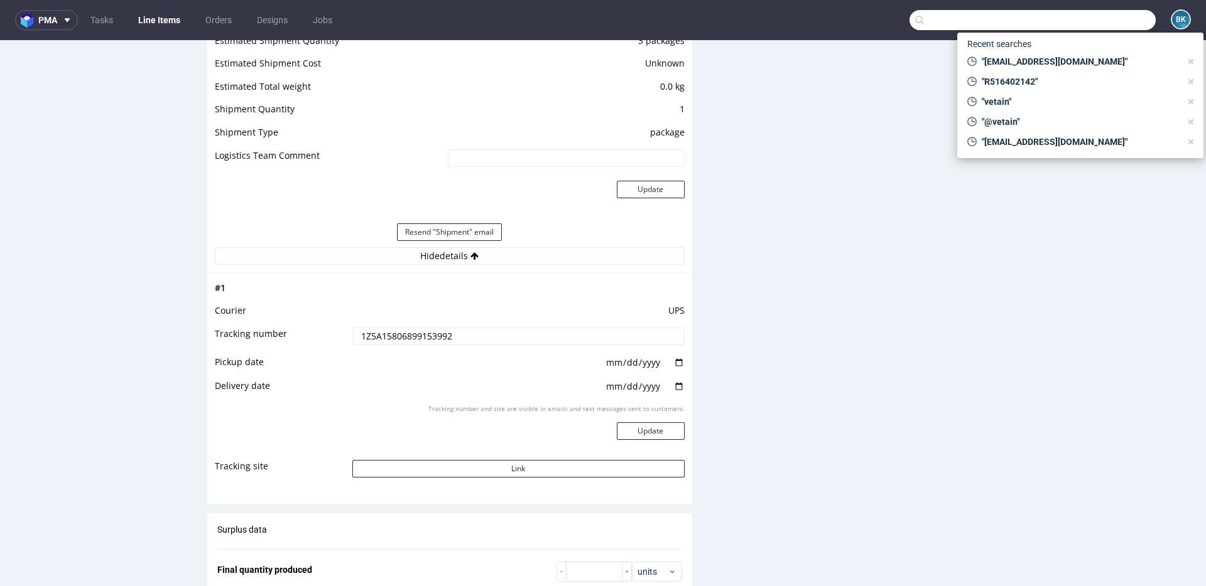
click at [1092, 22] on input "text" at bounding box center [1032, 20] width 246 height 20
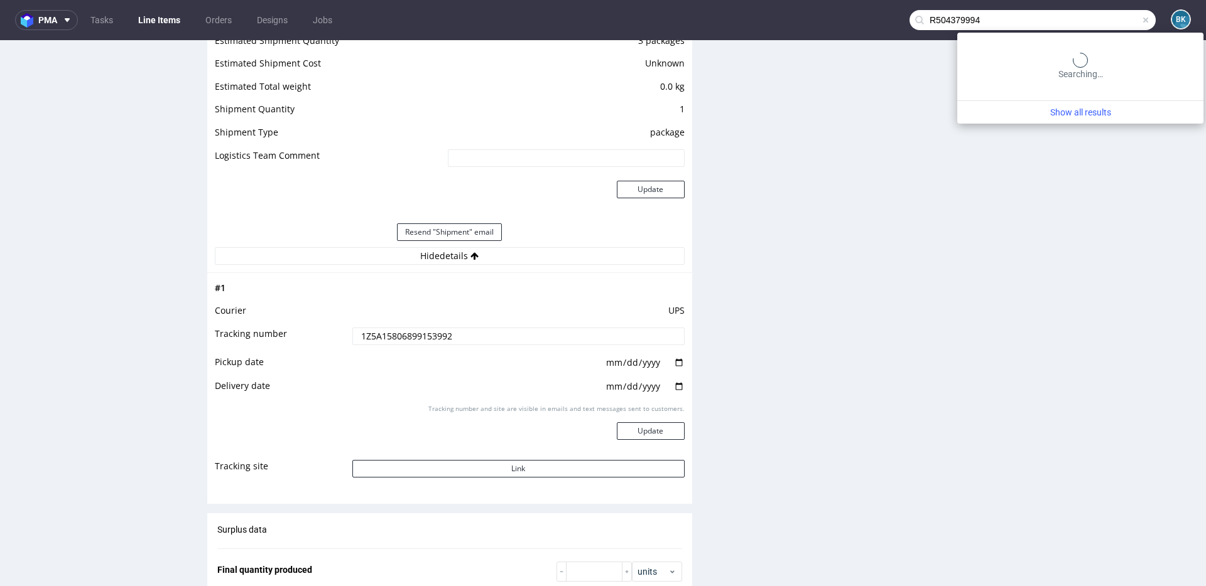
type input "R504379994"
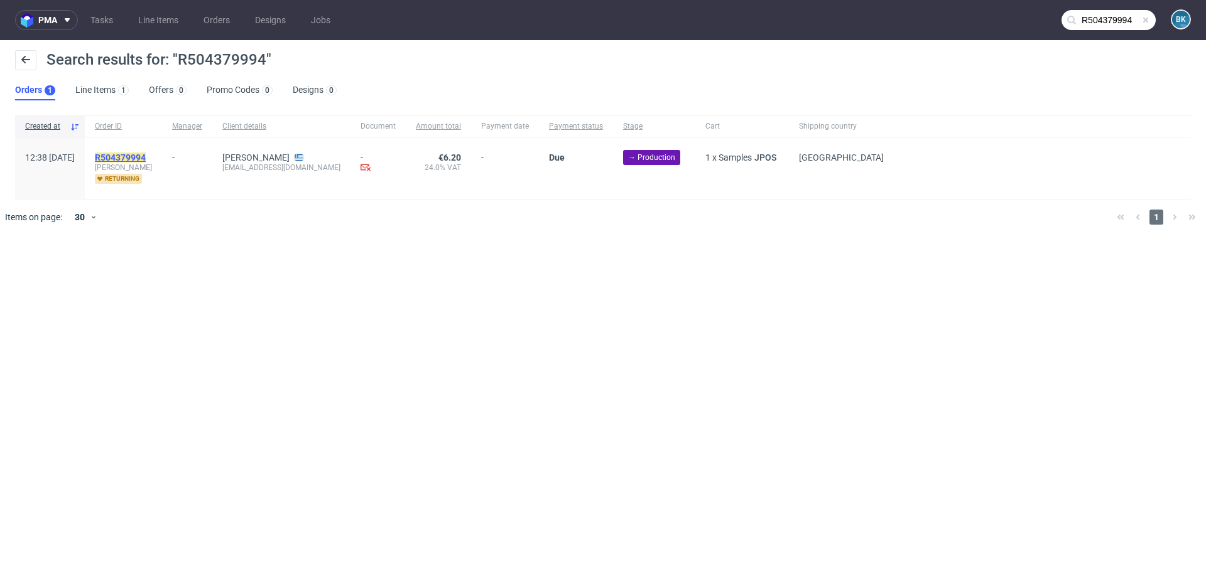
click at [146, 157] on mark "R504379994" at bounding box center [120, 158] width 51 height 10
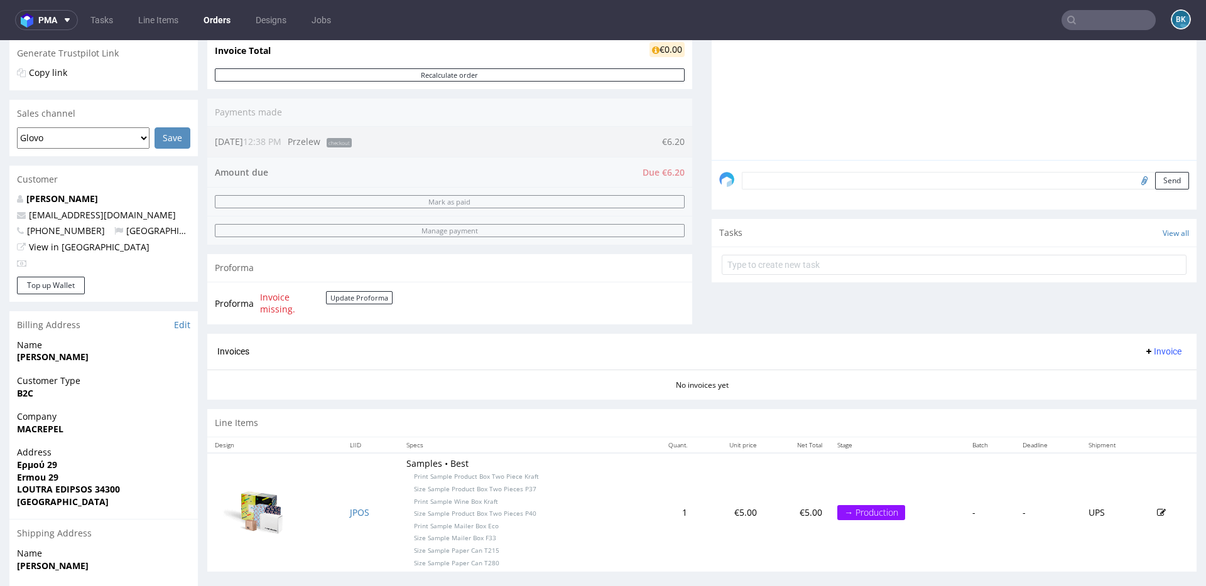
scroll to position [406, 0]
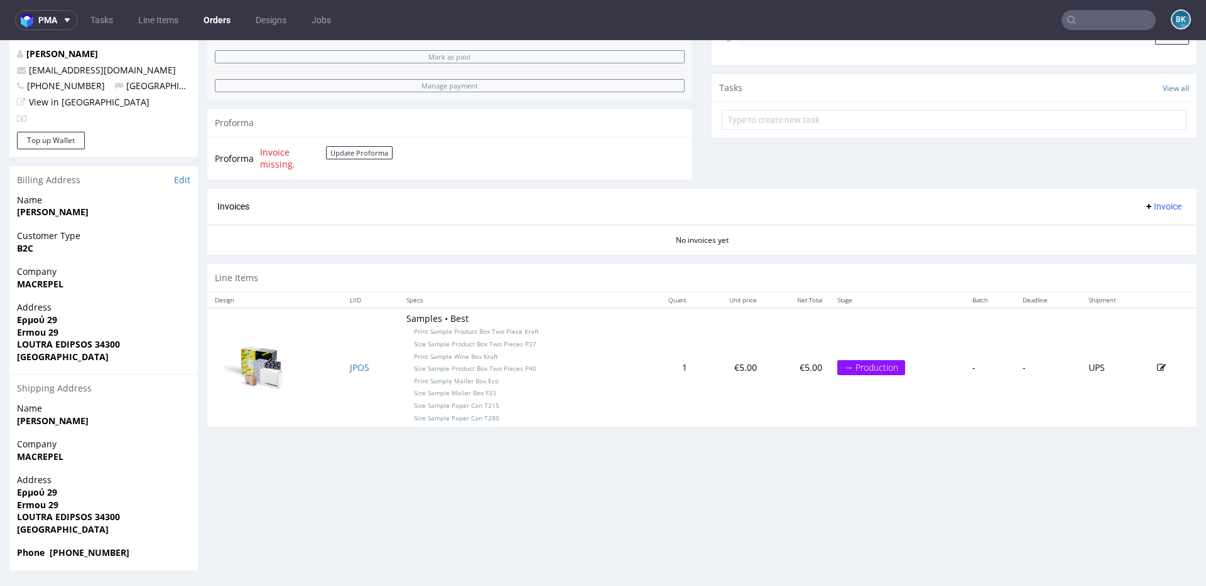
click at [1077, 18] on input "text" at bounding box center [1108, 20] width 94 height 20
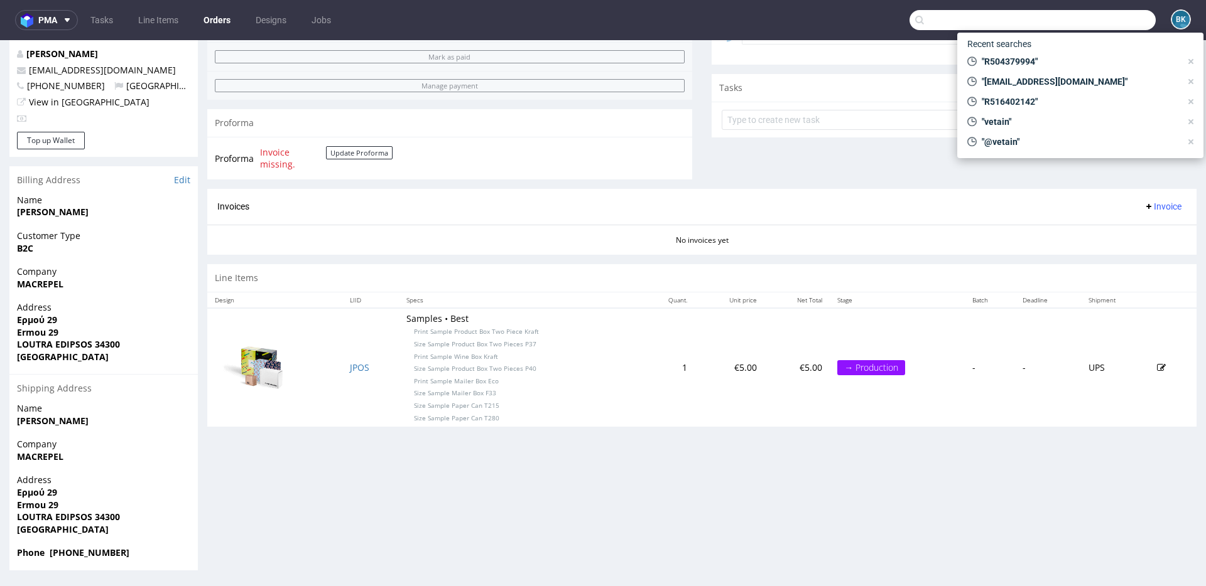
paste input "R707214034"
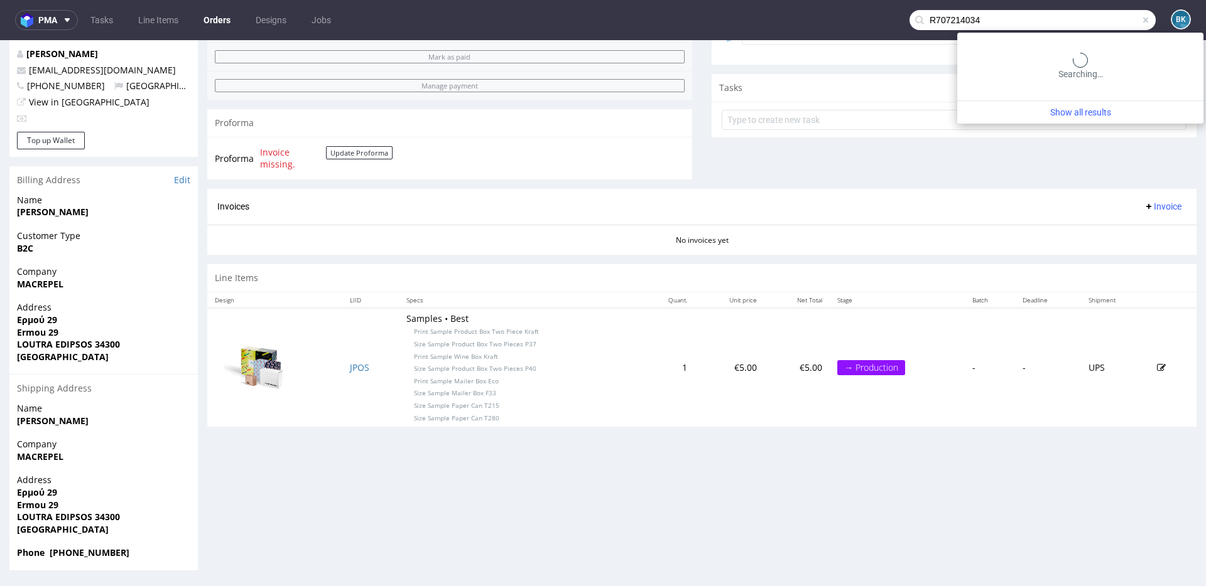
type input "R707214034"
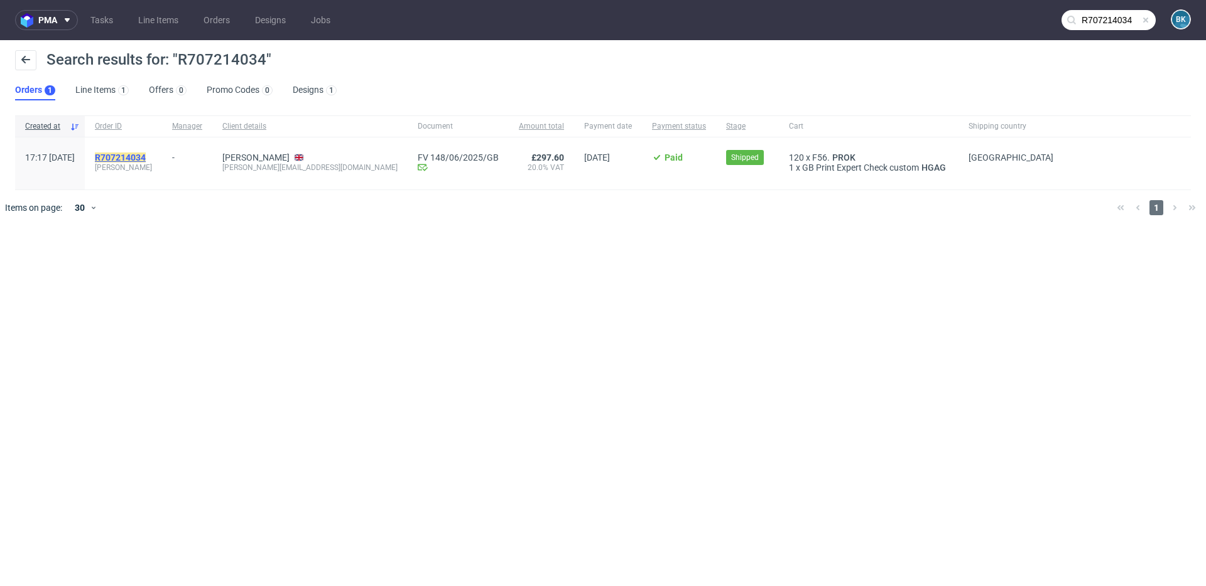
click at [146, 158] on mark "R707214034" at bounding box center [120, 158] width 51 height 10
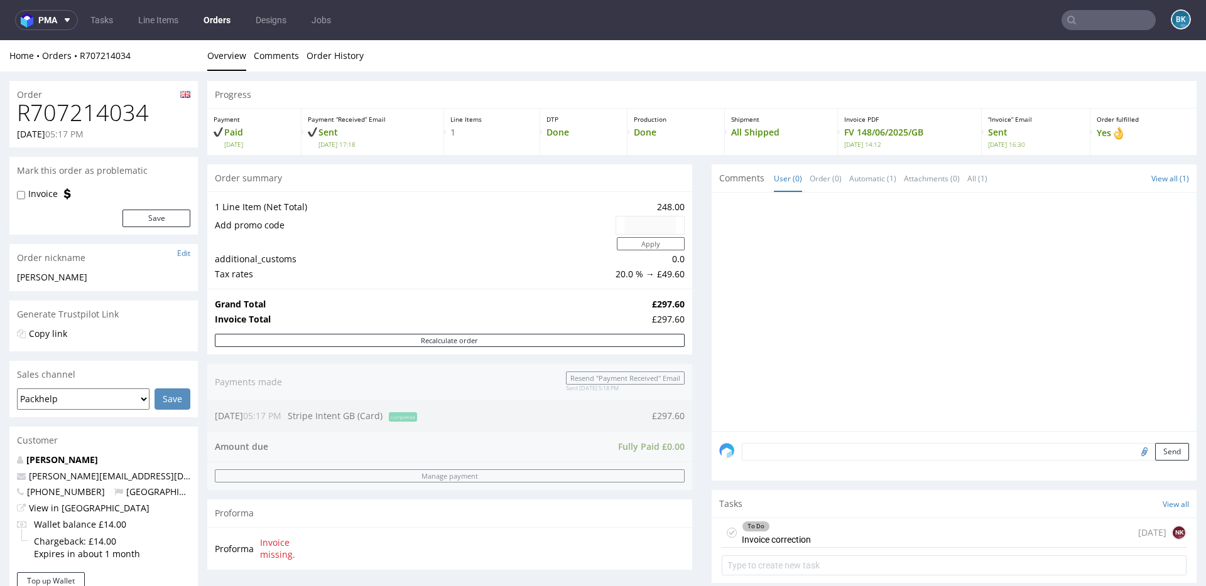
scroll to position [159, 0]
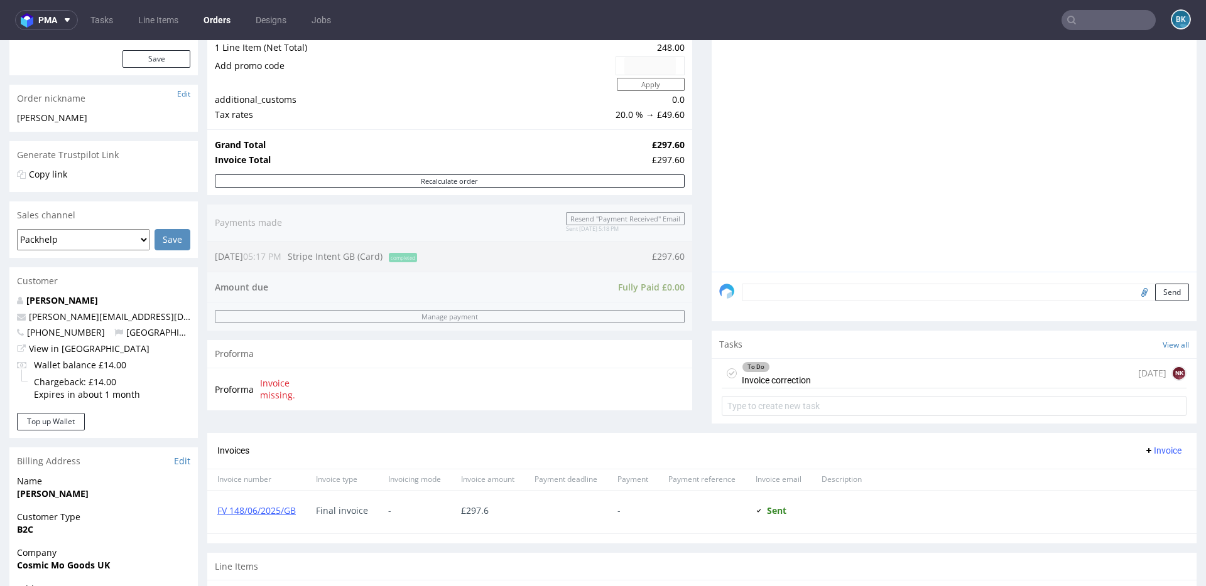
click at [844, 367] on div "To Do Invoice correction 8 days ago NK" at bounding box center [953, 374] width 465 height 30
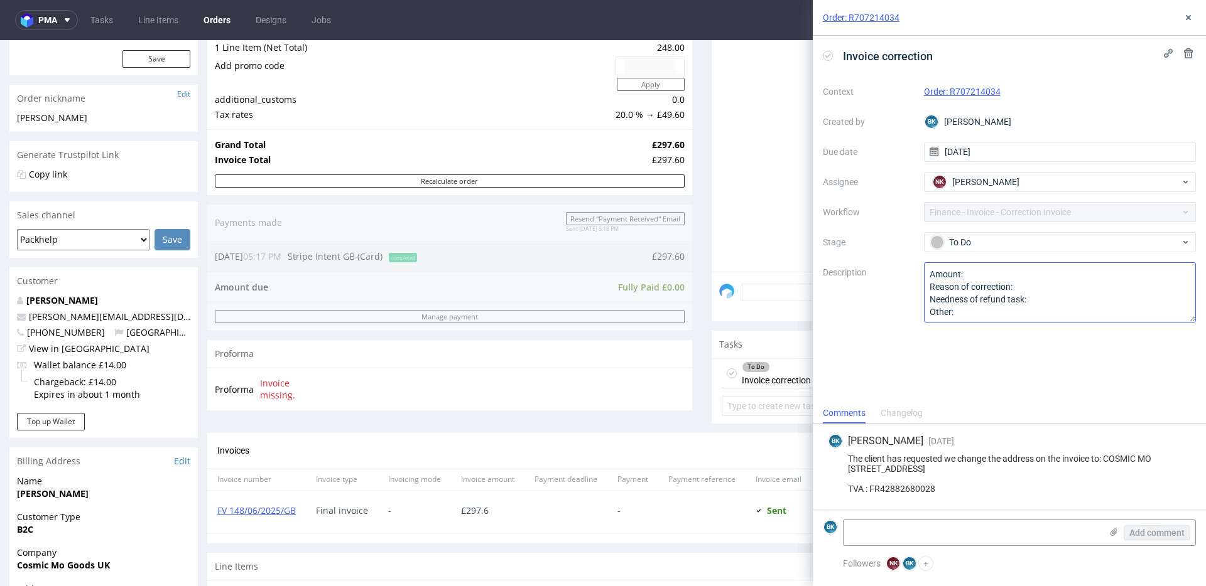
scroll to position [1, 0]
click at [1190, 19] on icon at bounding box center [1188, 18] width 10 height 10
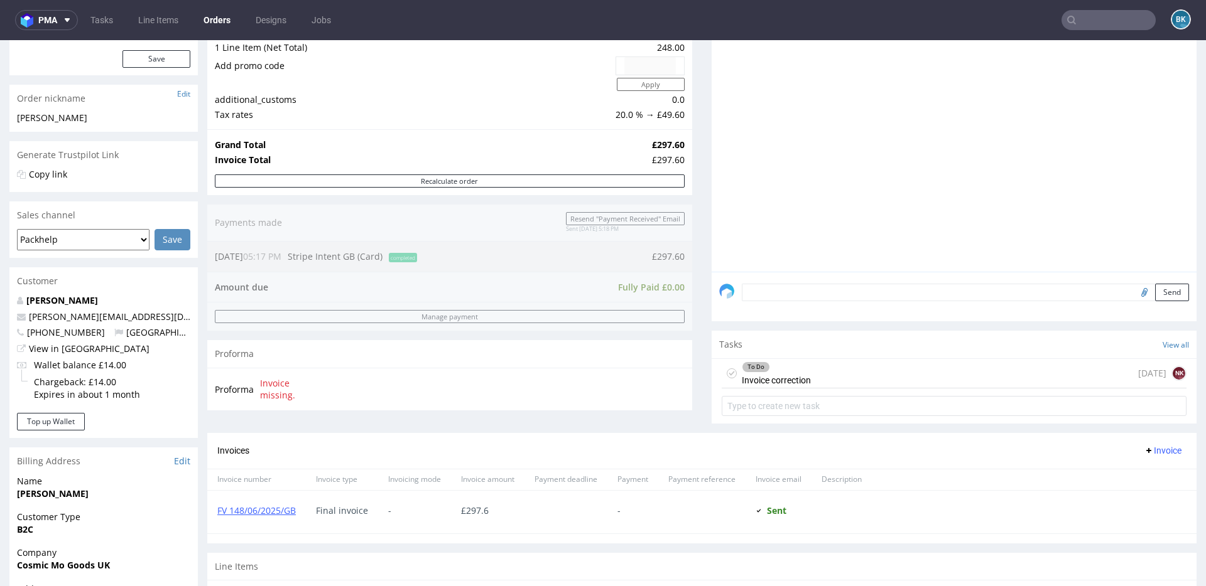
click at [1101, 21] on input "text" at bounding box center [1108, 20] width 94 height 20
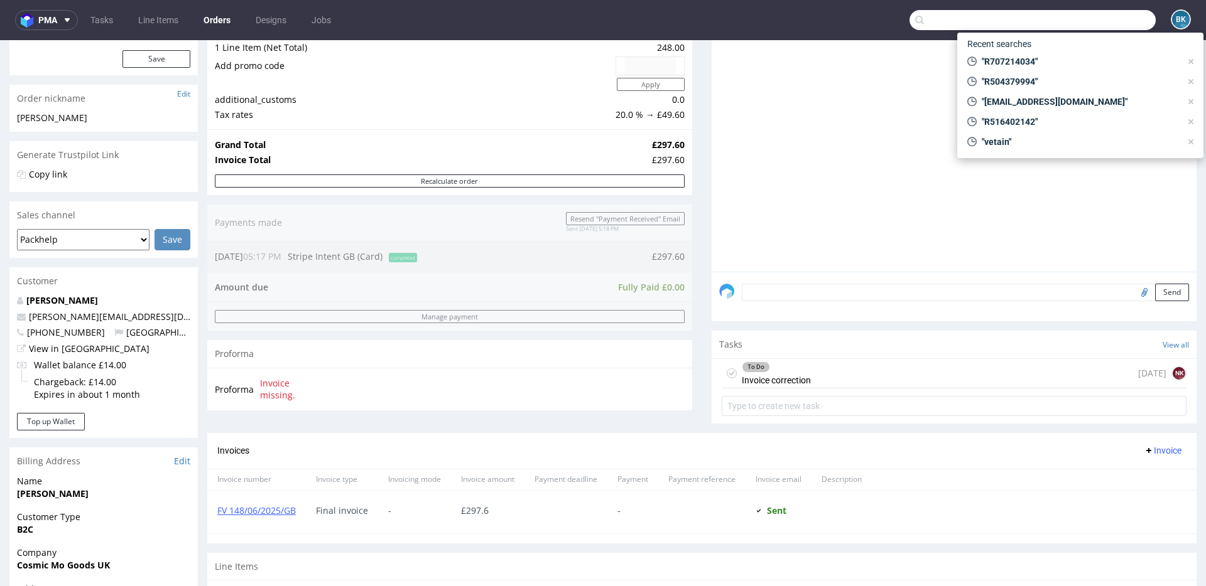
paste input "sabrina@terroirvinho.com"
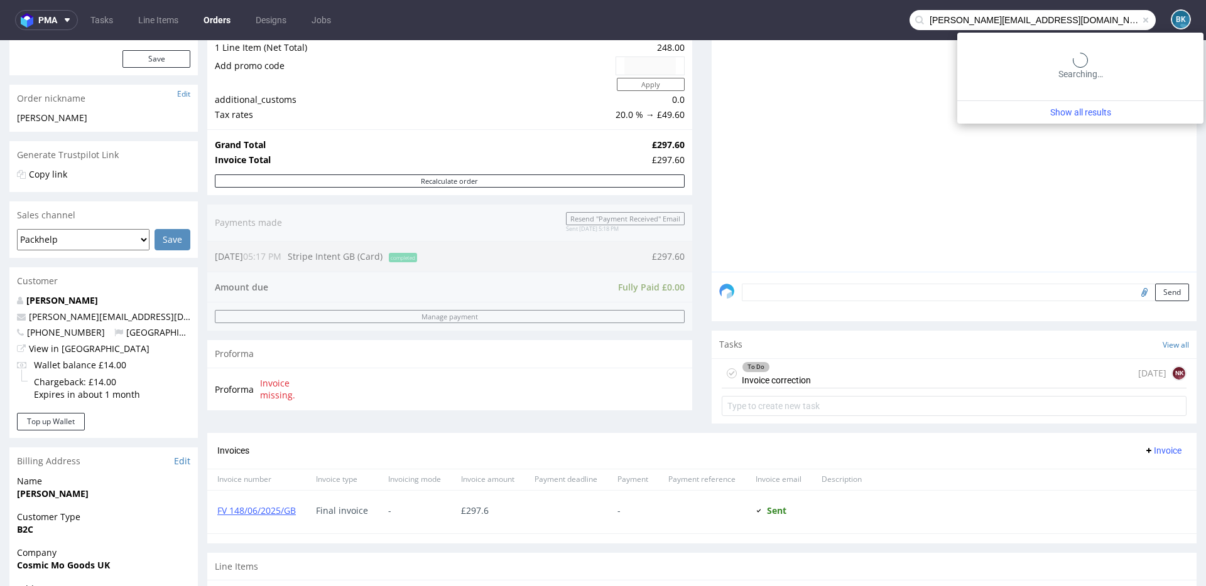
type input "sabrina@terroirvinho.com"
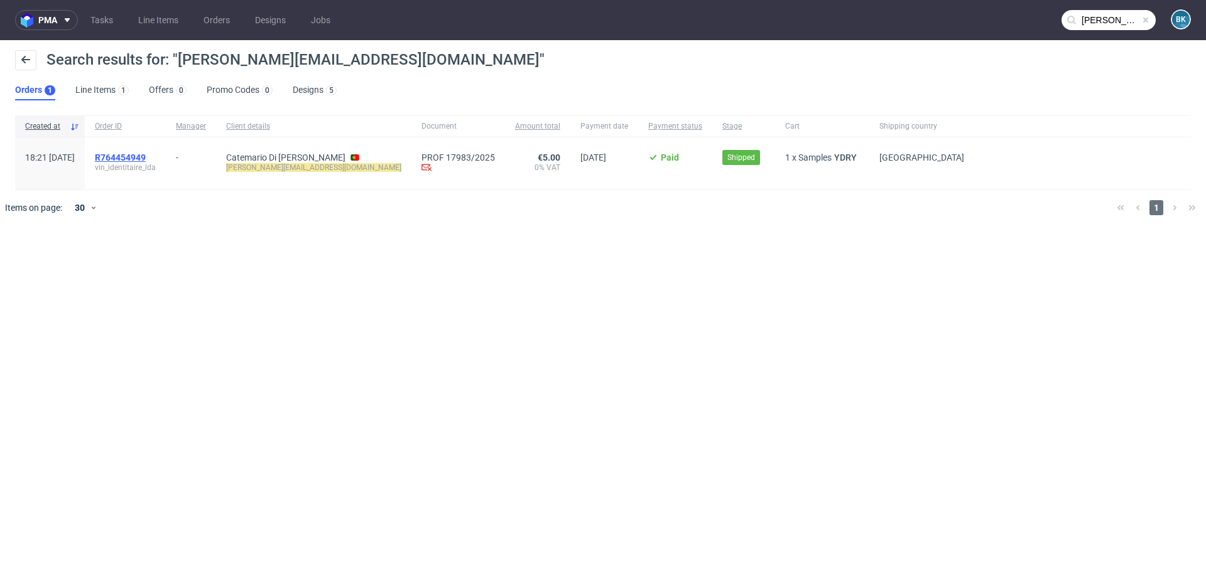
click at [146, 153] on span "R764454949" at bounding box center [120, 158] width 51 height 10
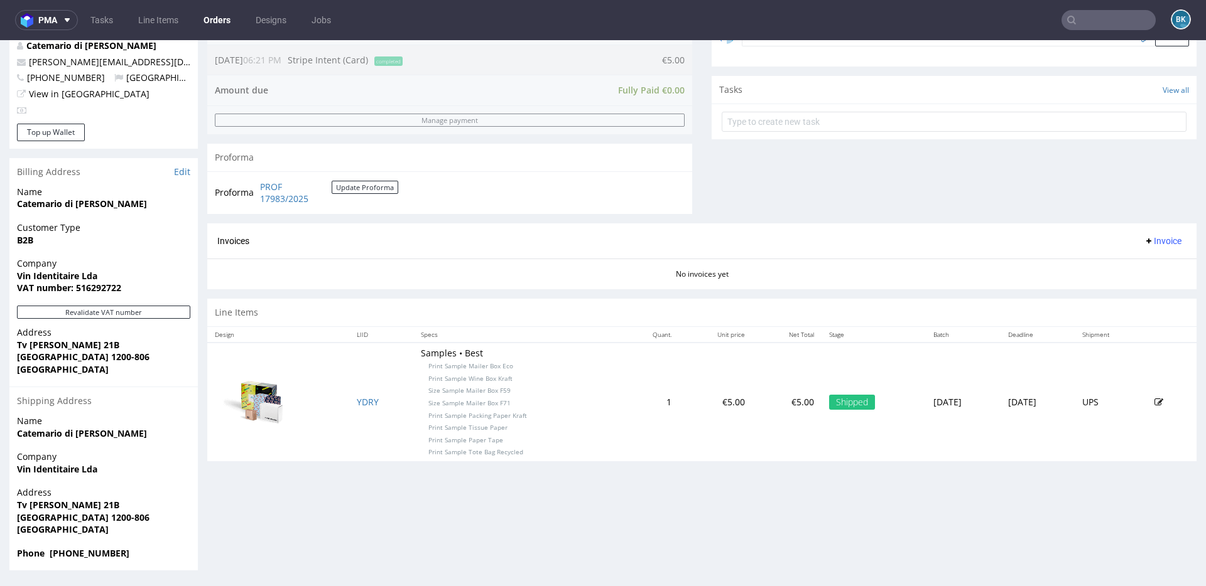
scroll to position [2, 0]
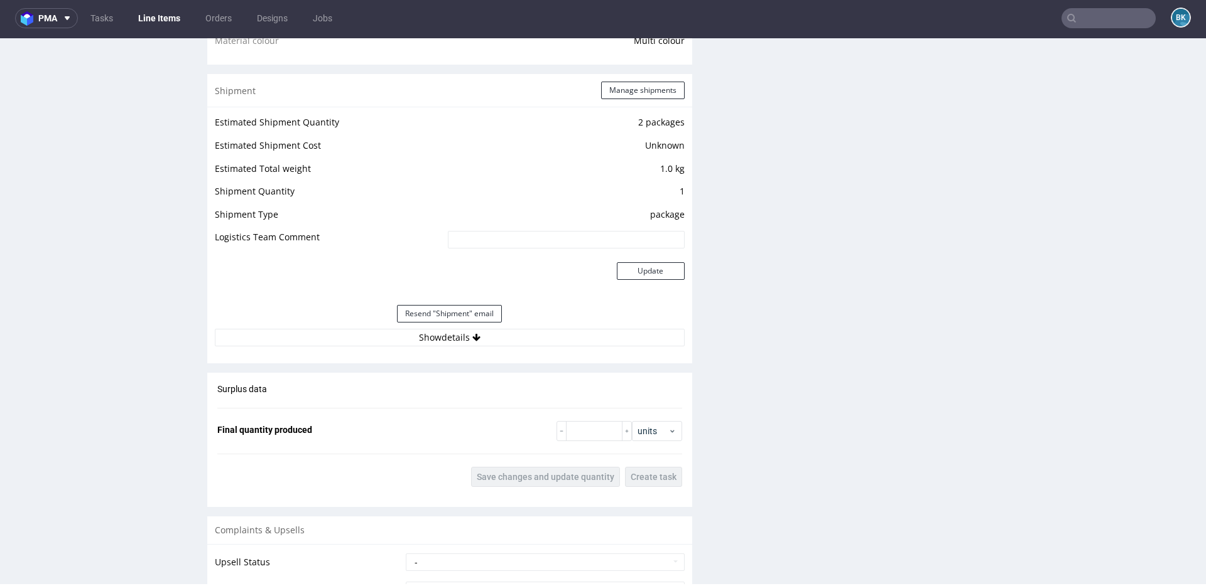
scroll to position [1069, 0]
click at [472, 333] on icon at bounding box center [476, 336] width 8 height 9
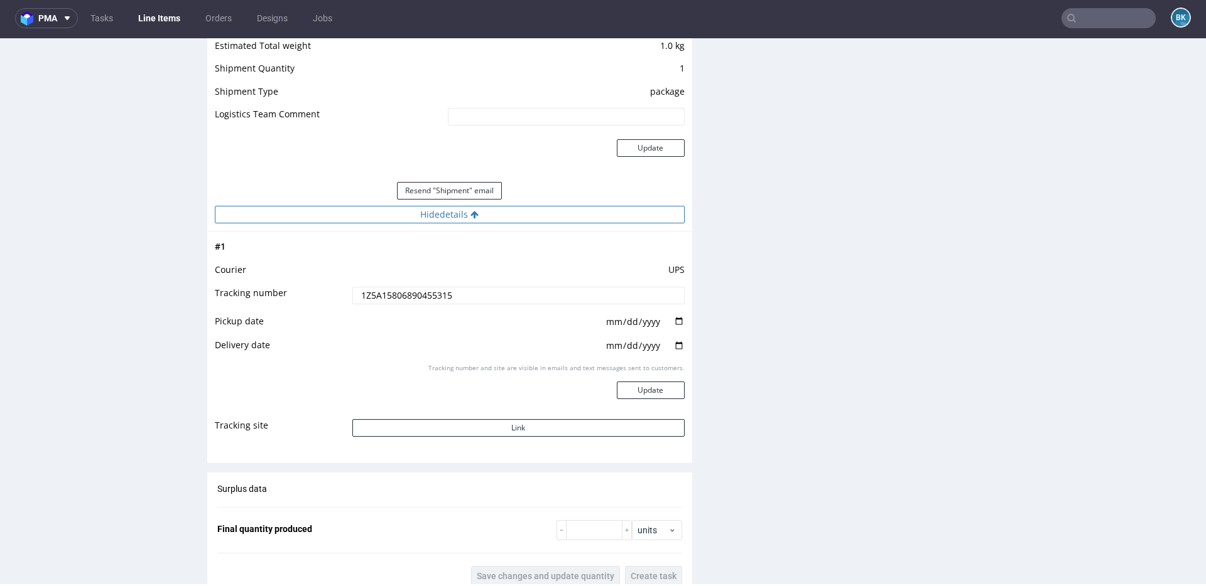
scroll to position [1212, 0]
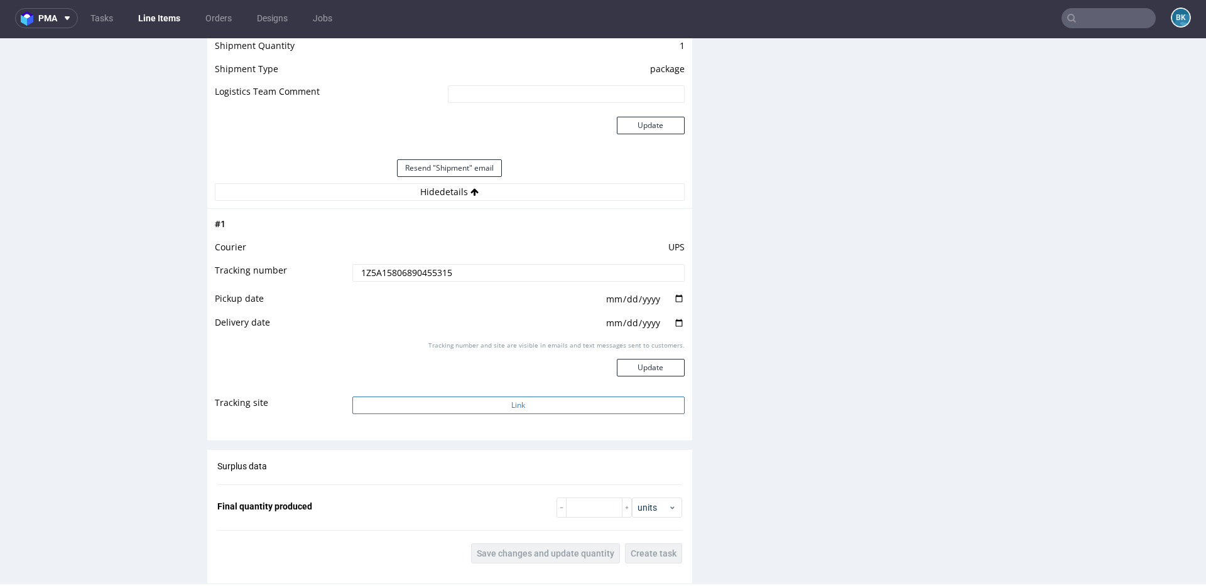
click at [522, 408] on button "Link" at bounding box center [518, 406] width 332 height 18
drag, startPoint x: 472, startPoint y: 272, endPoint x: 294, endPoint y: 272, distance: 177.1
click at [294, 272] on tr "Tracking number 1Z5A15806890455315" at bounding box center [450, 277] width 470 height 28
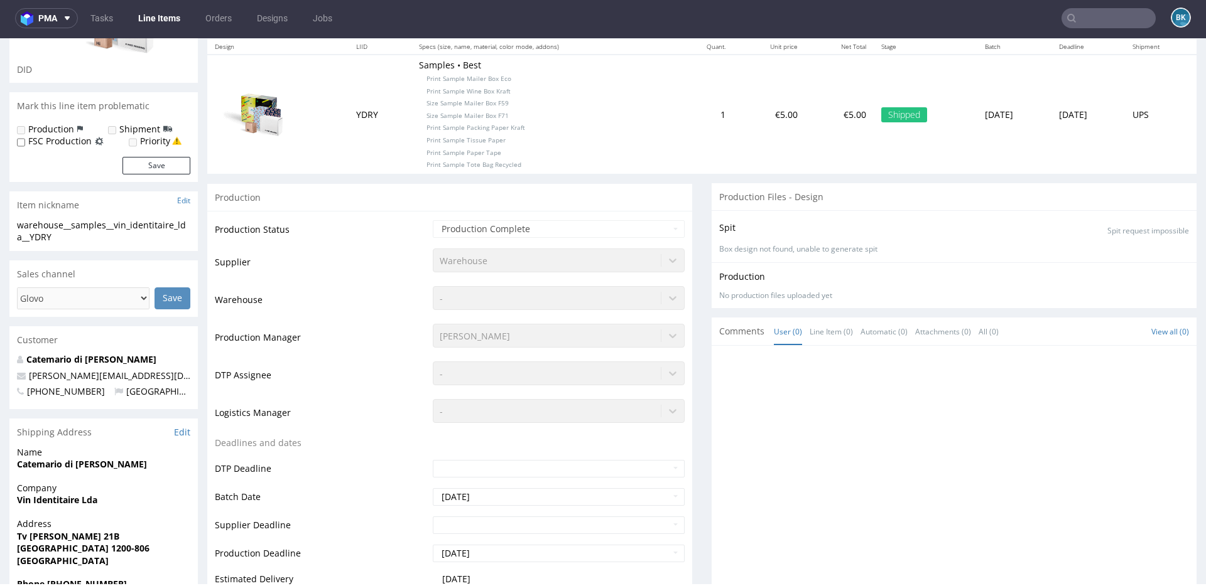
scroll to position [0, 0]
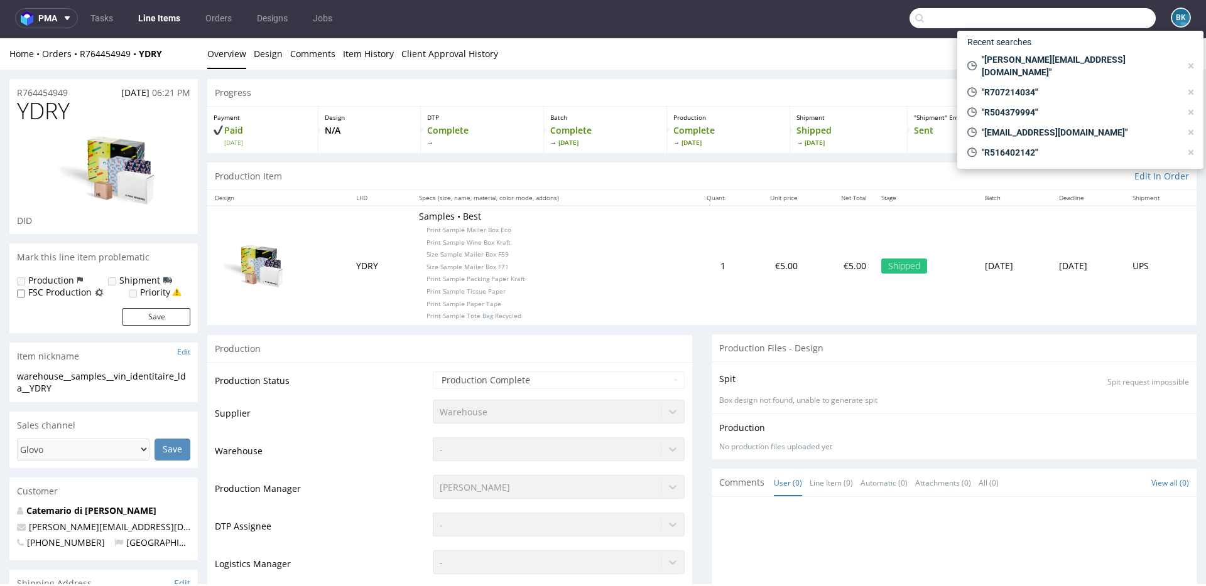
click at [1077, 16] on input "text" at bounding box center [1032, 18] width 246 height 20
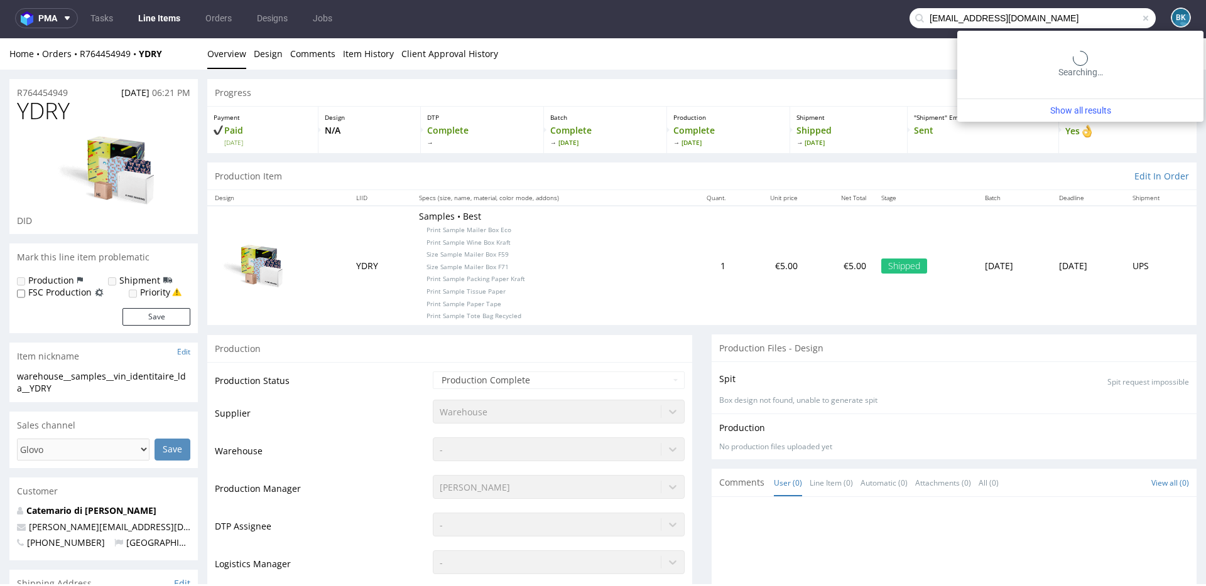
type input "bikerskulturetribe@gmail.com"
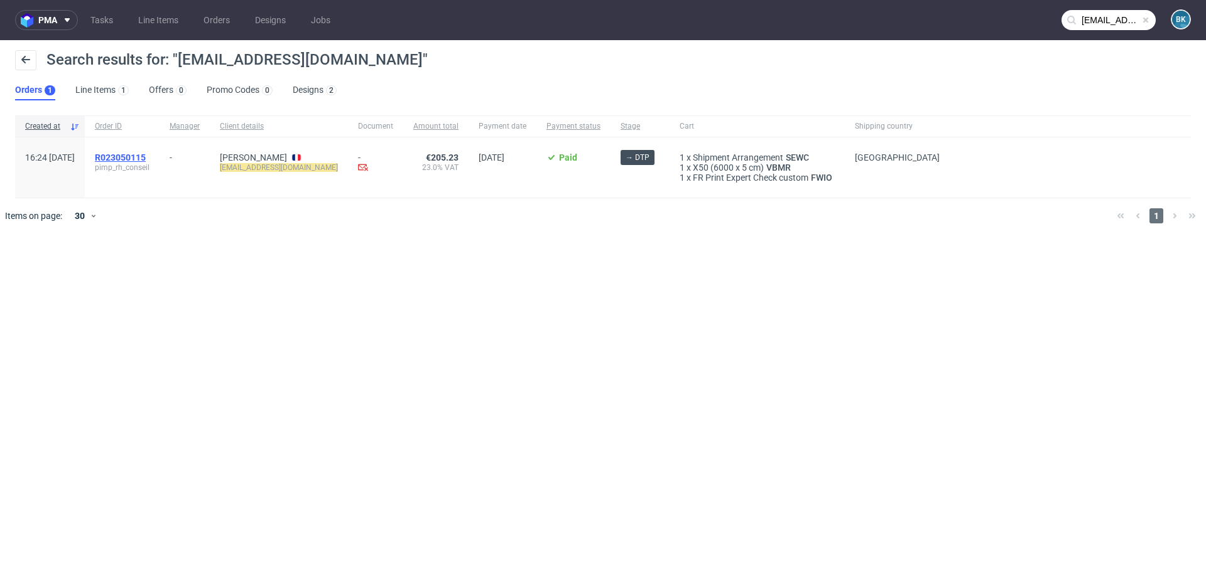
click at [146, 154] on span "R023050115" at bounding box center [120, 158] width 51 height 10
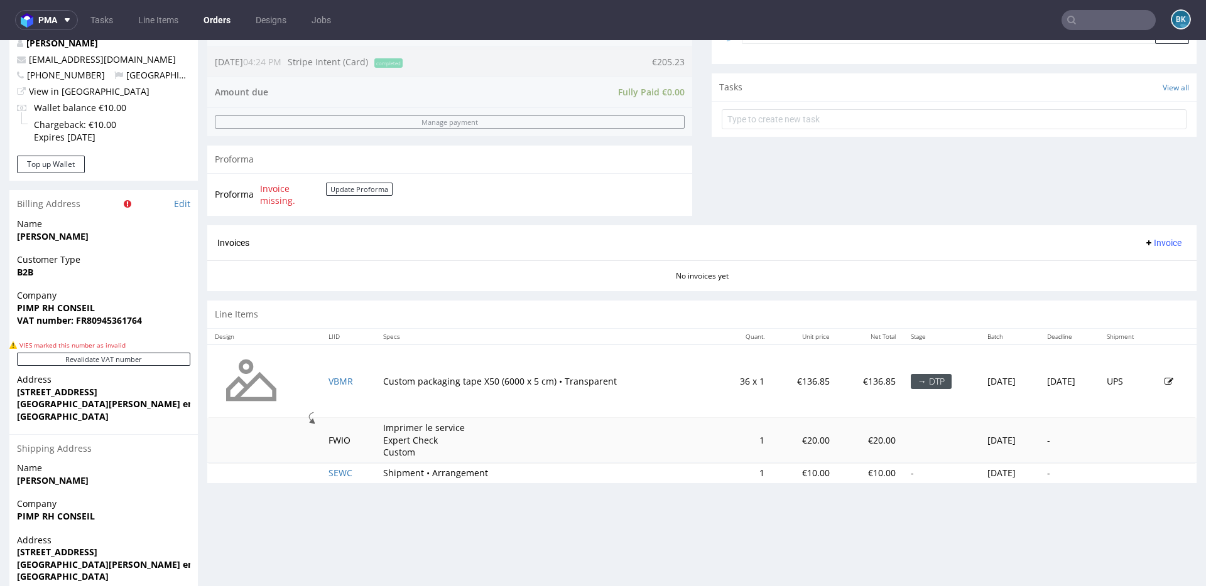
scroll to position [453, 0]
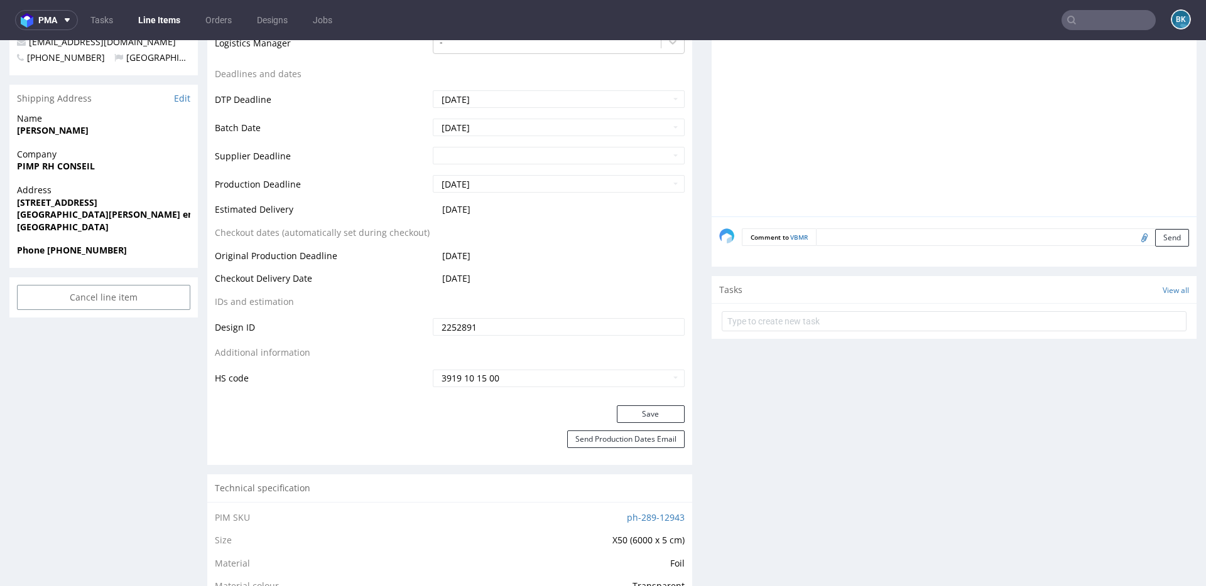
scroll to position [518, 0]
click at [1133, 241] on input "file" at bounding box center [1142, 238] width 18 height 16
type input "C:\fakepath\BLOCKMOTOR ruban(50 x 315 mm).pdf"
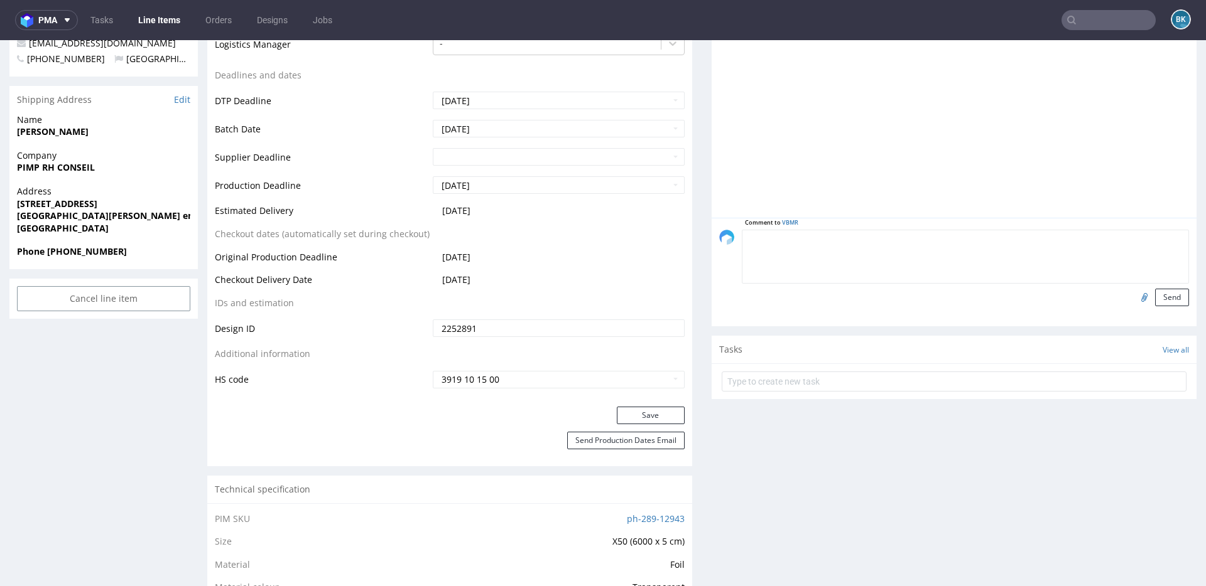
click at [836, 235] on textarea at bounding box center [965, 257] width 447 height 54
type textarea "C"
paste textarea "It's very important to us having a FULL BLACK Underground. No white. Thank you"
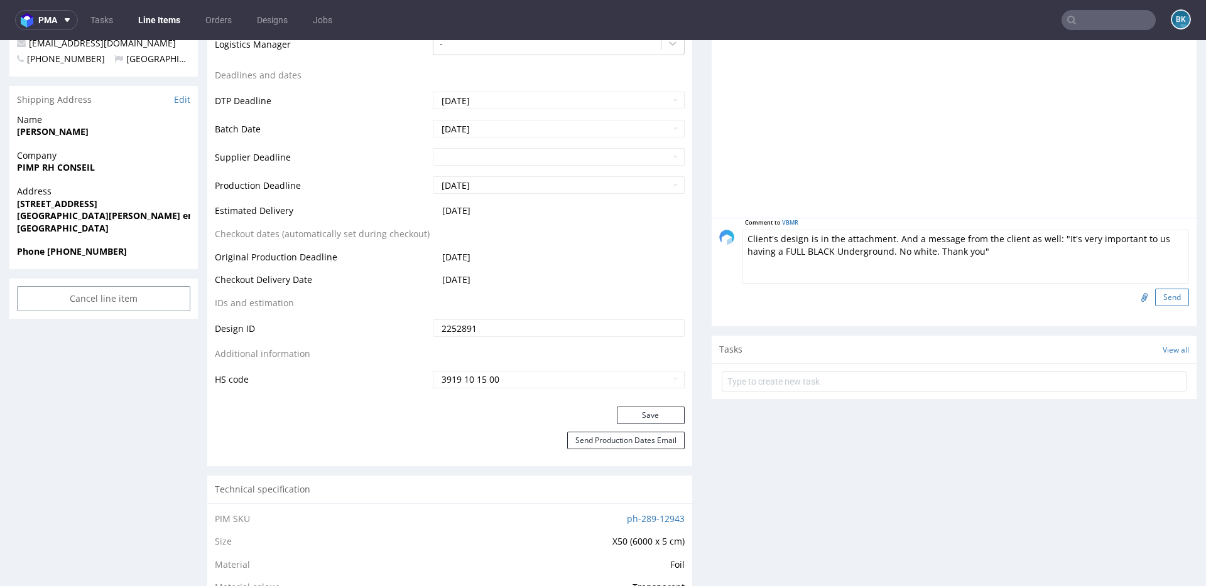
type textarea "Client's design is in the attachment. And a message from the client as well: "I…"
click at [1156, 293] on button "Send" at bounding box center [1172, 298] width 34 height 18
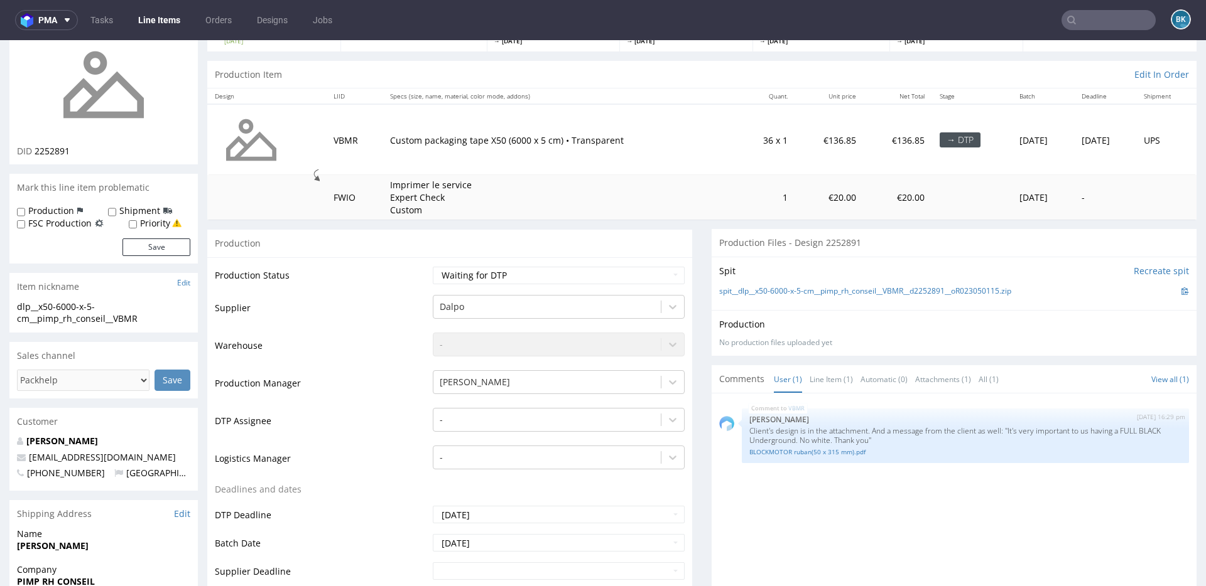
scroll to position [107, 0]
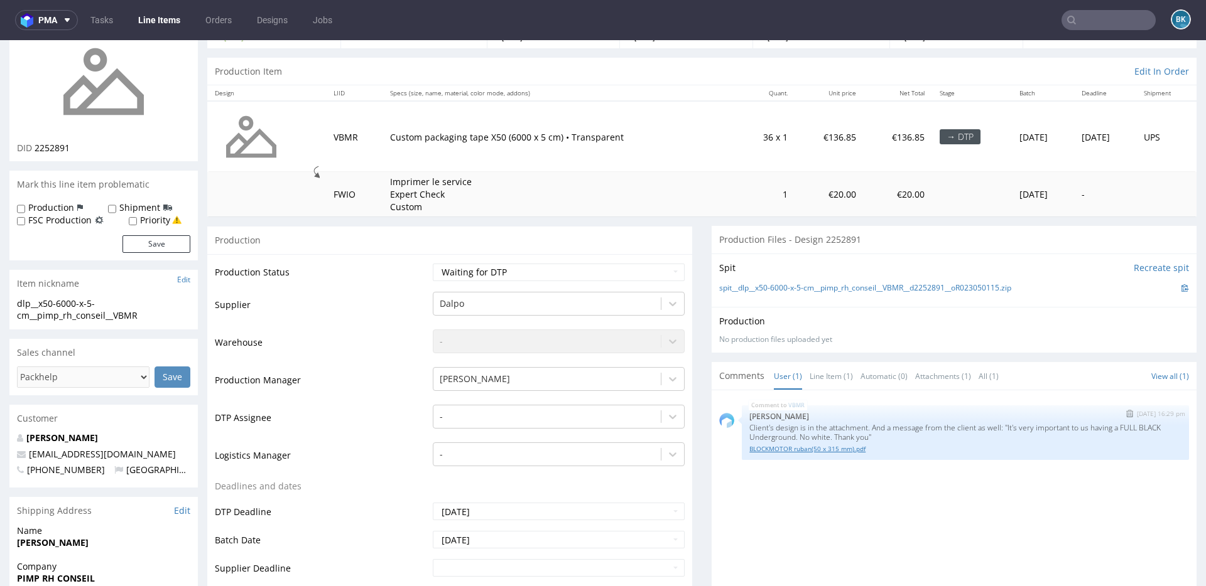
click at [817, 451] on link "BLOCKMOTOR ruban(50 x 315 mm).pdf" at bounding box center [965, 449] width 432 height 9
click at [774, 448] on link "BLOCKMOTOR ruban(50 x 315 mm).pdf" at bounding box center [965, 449] width 432 height 9
click at [1092, 23] on input "text" at bounding box center [1108, 20] width 94 height 20
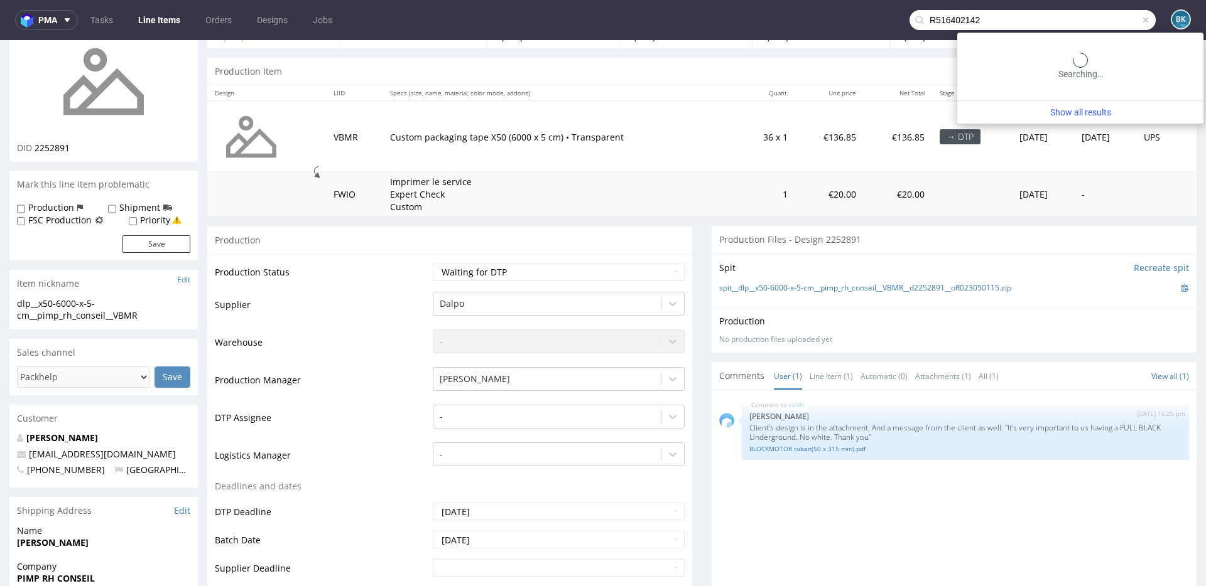
type input "R516402142"
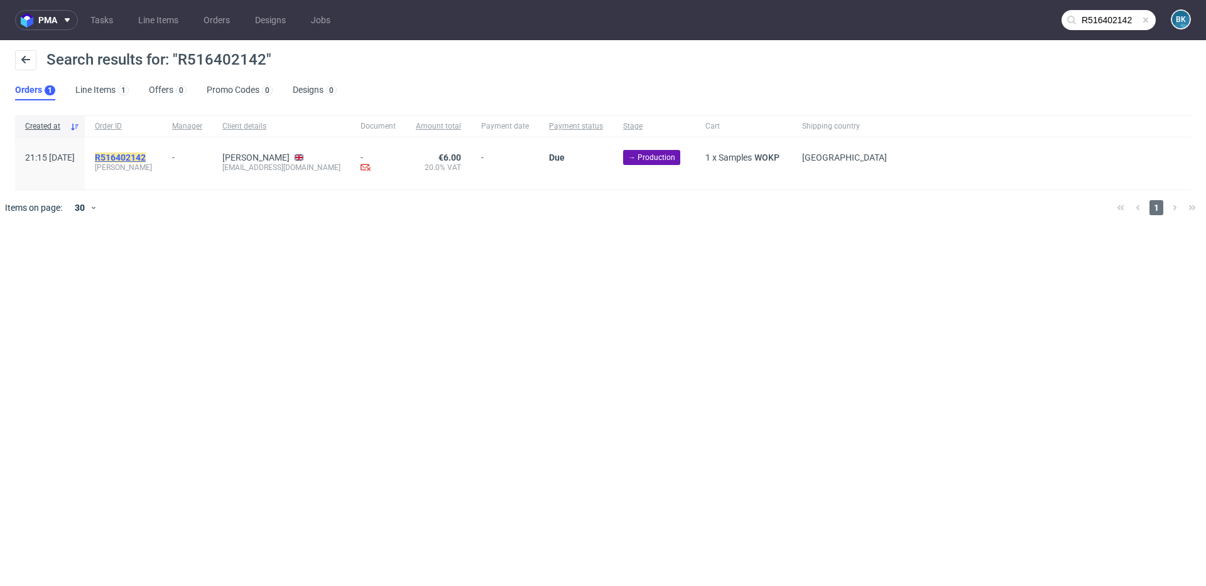
click at [146, 155] on mark "R516402142" at bounding box center [120, 158] width 51 height 10
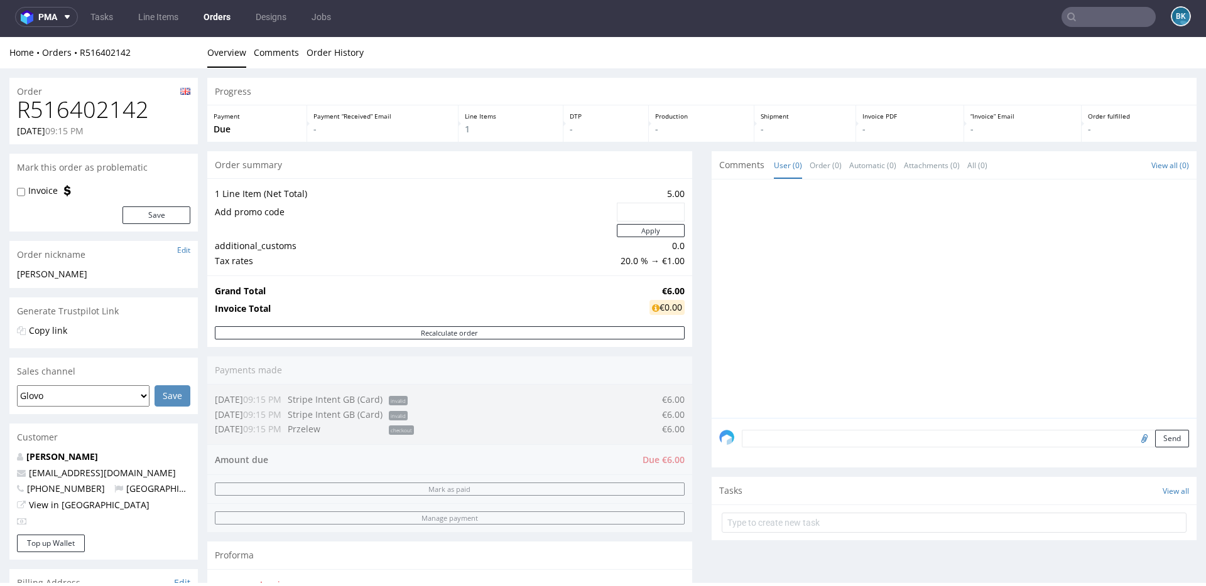
click at [1091, 13] on input "text" at bounding box center [1108, 17] width 94 height 20
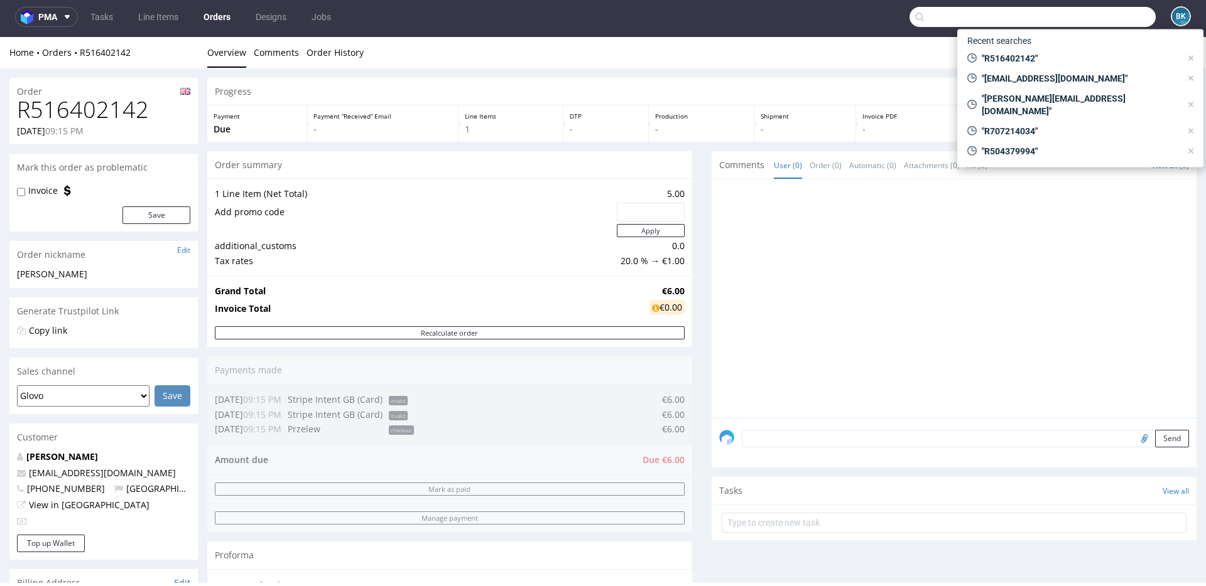
paste input "R516402142"
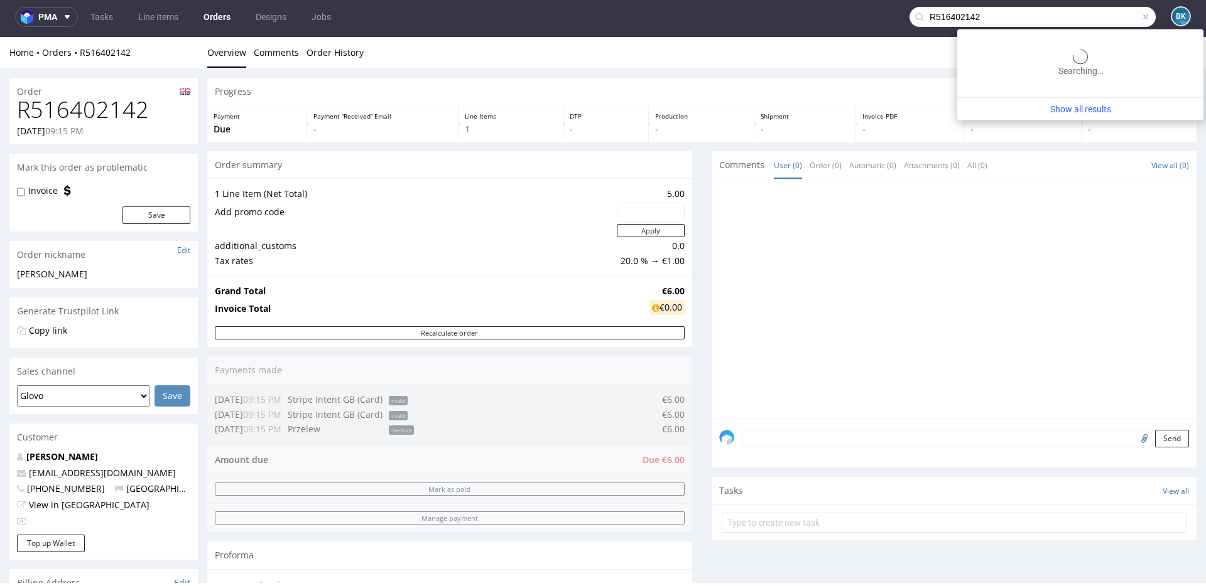
type input "R516402142"
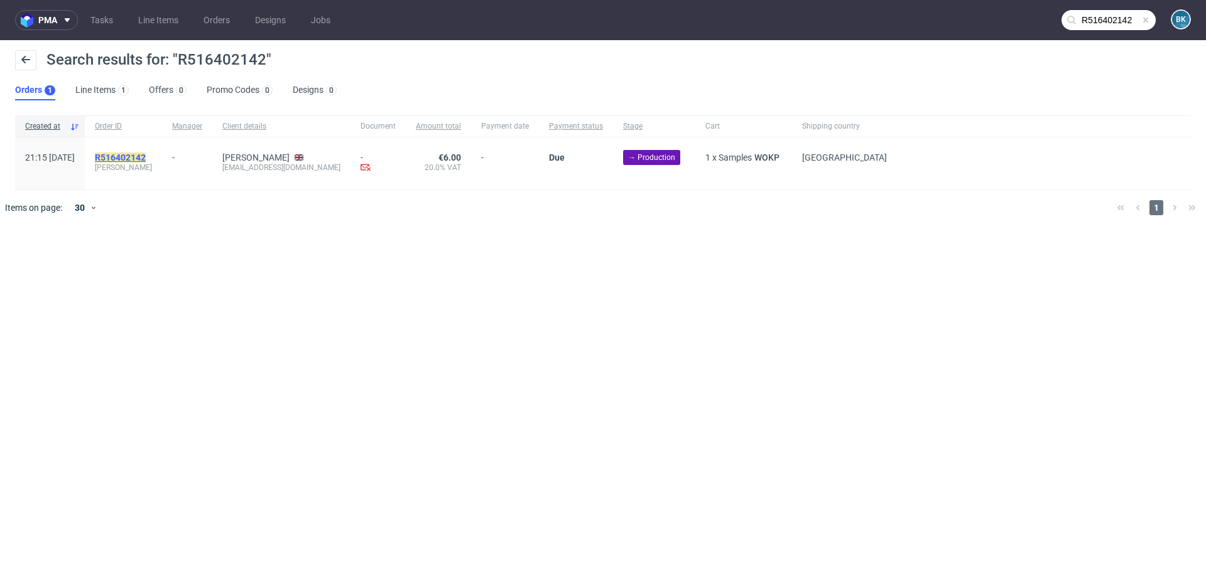
click at [146, 159] on mark "R516402142" at bounding box center [120, 158] width 51 height 10
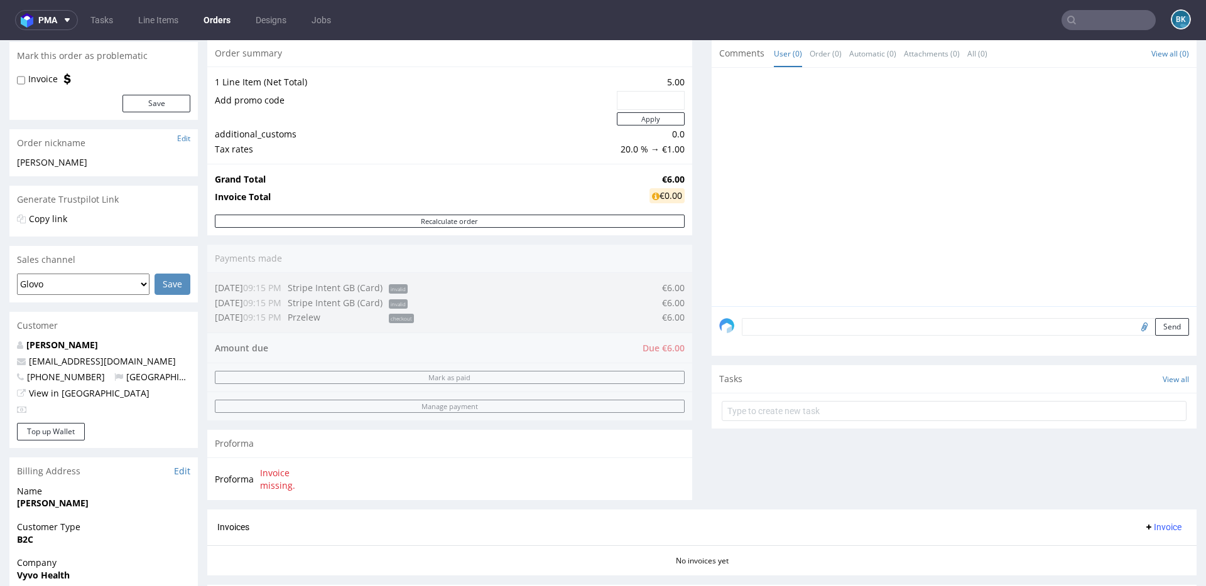
scroll to position [116, 0]
click at [46, 338] on p "Theo Thompson" at bounding box center [103, 344] width 173 height 13
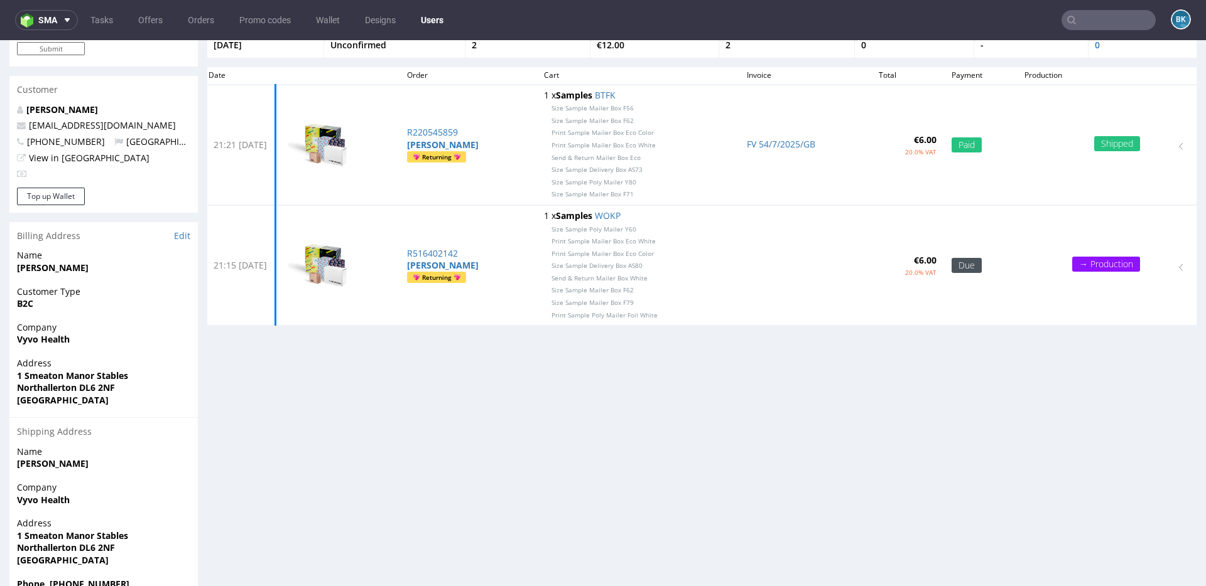
scroll to position [79, 0]
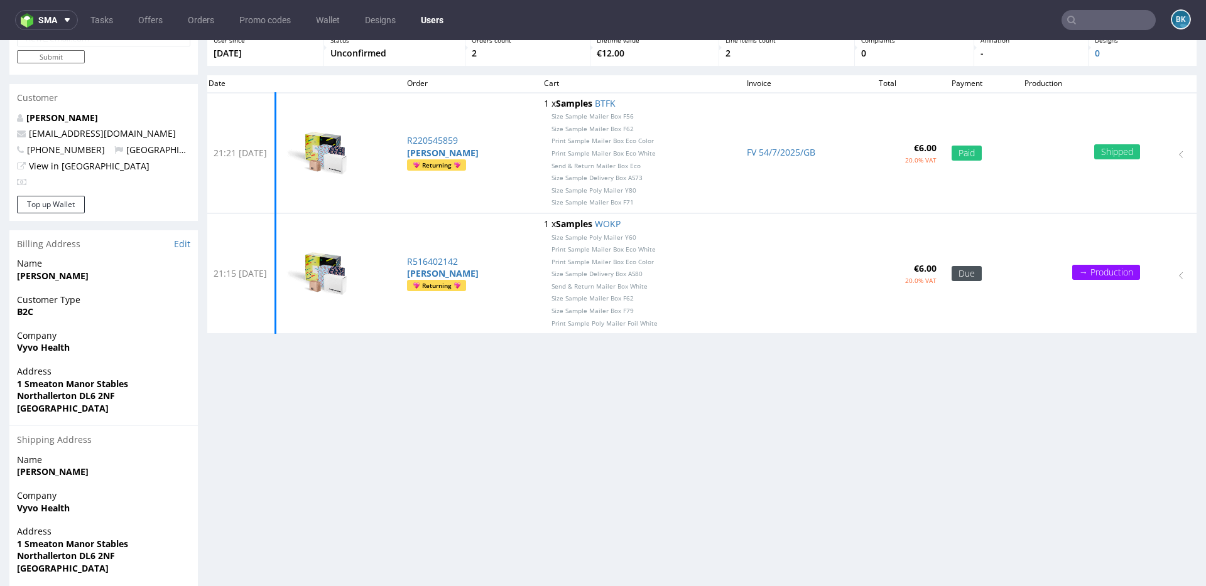
click at [1077, 19] on input "text" at bounding box center [1108, 20] width 94 height 20
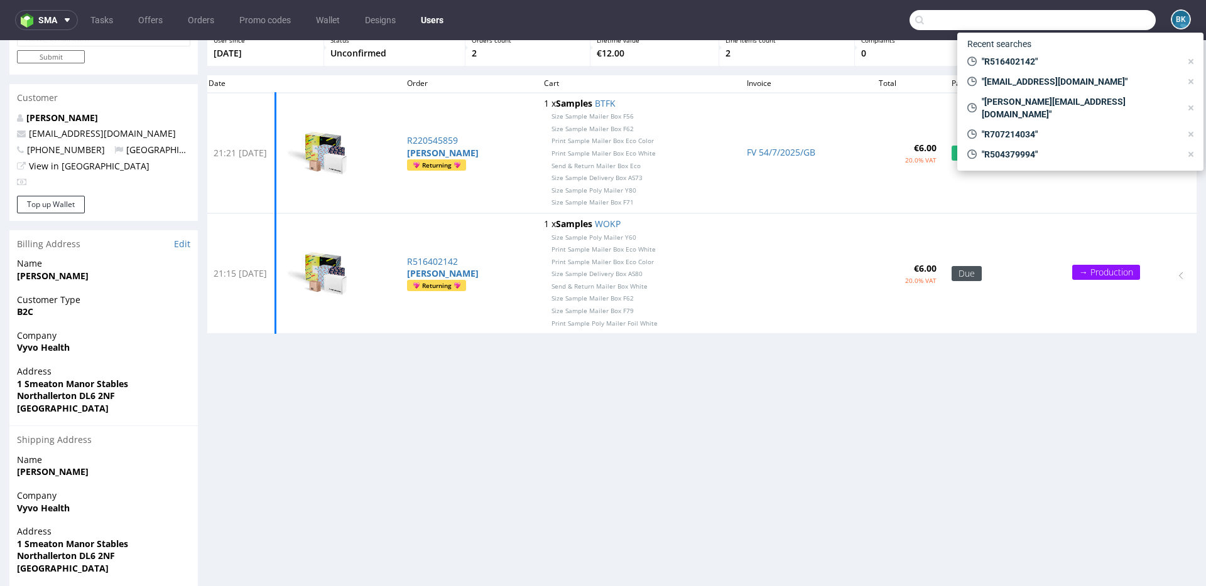
paste input "R476488242"
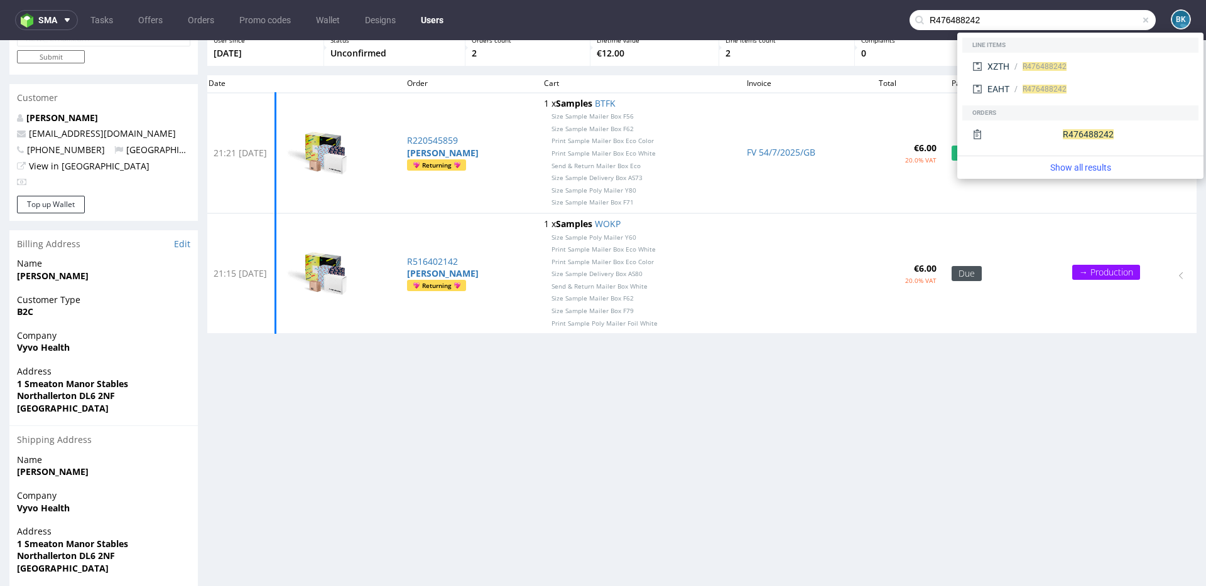
type input "R476488242"
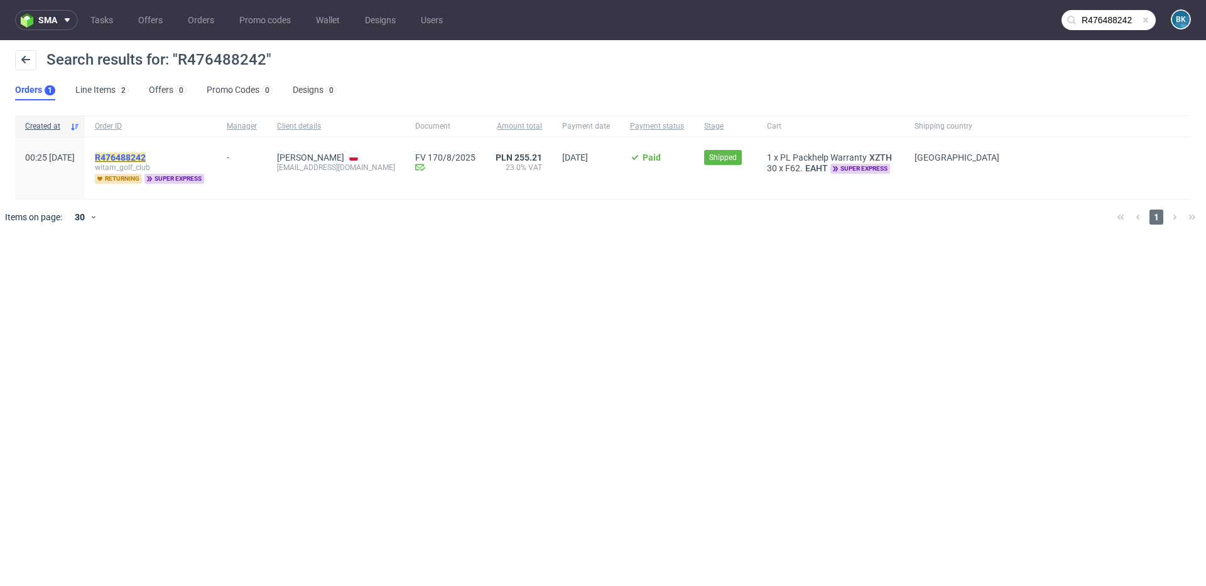
click at [146, 153] on mark "R476488242" at bounding box center [120, 158] width 51 height 10
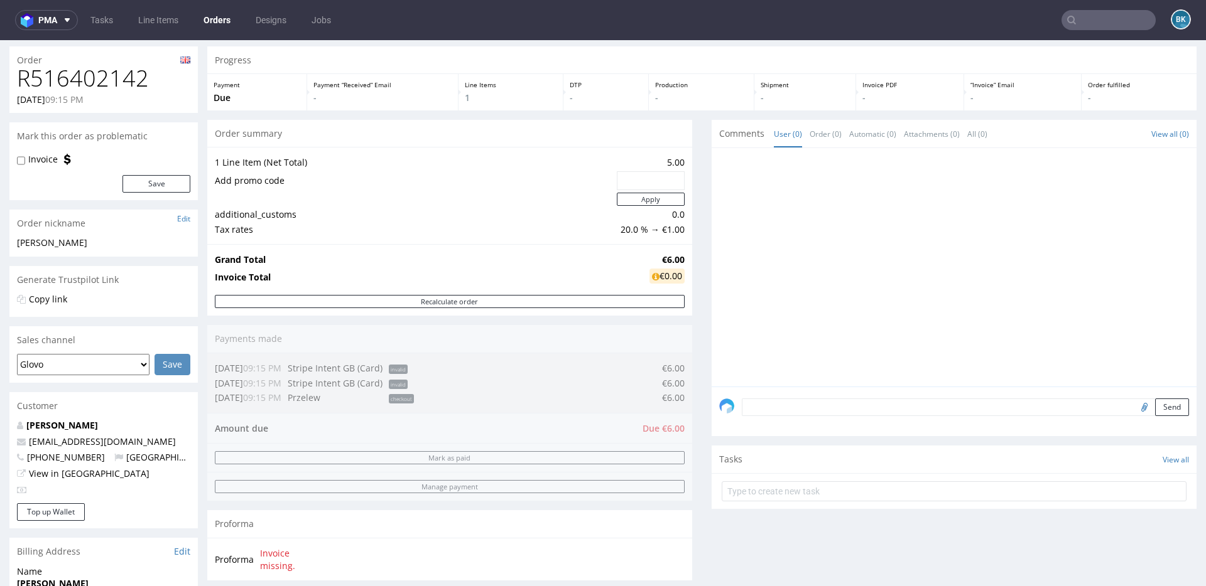
scroll to position [38, 0]
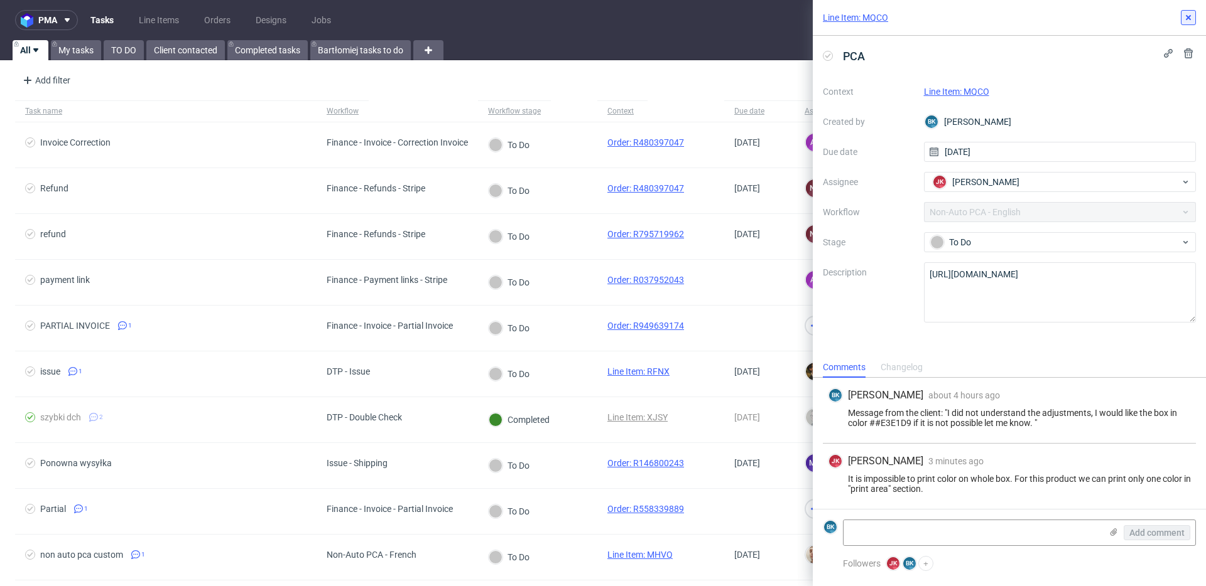
click at [1188, 15] on icon at bounding box center [1188, 18] width 10 height 10
